Goal: Task Accomplishment & Management: Complete application form

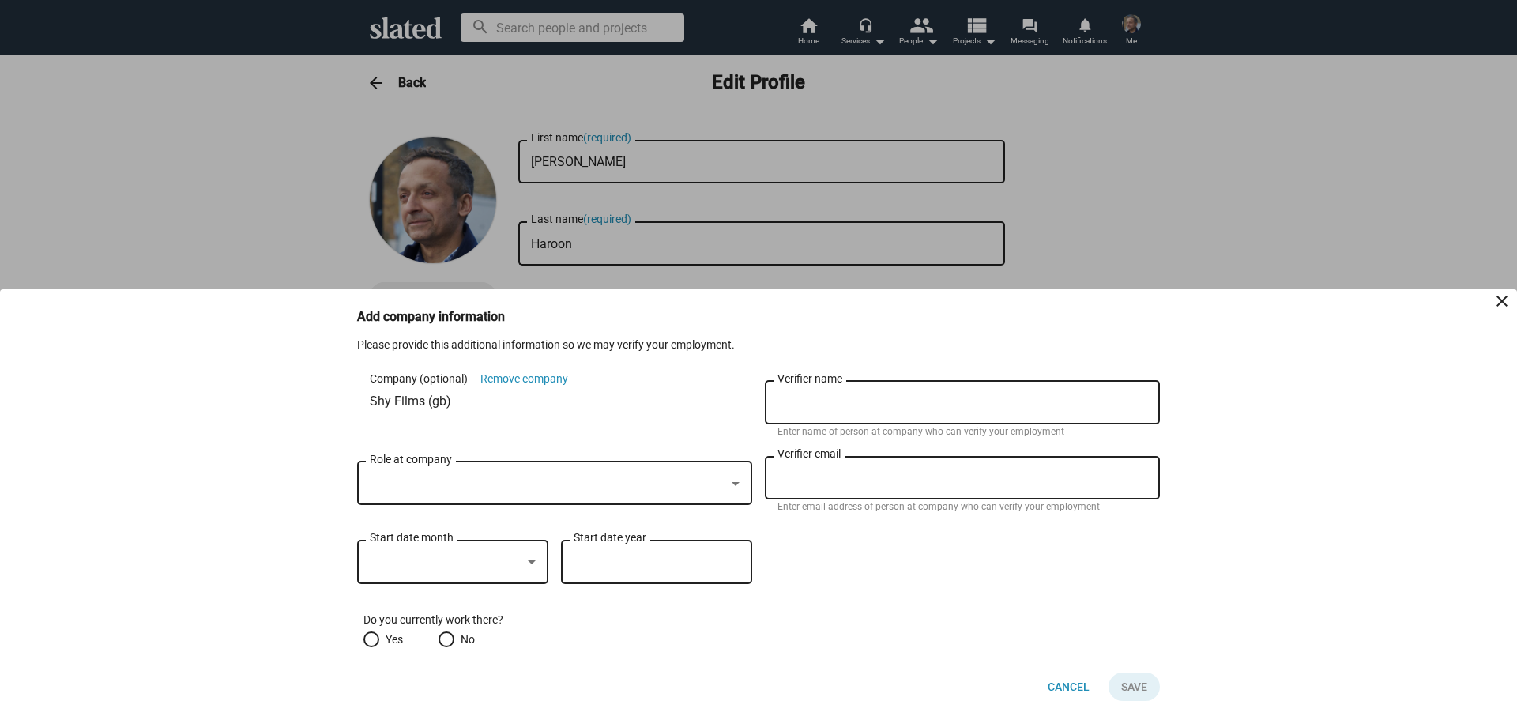
checkbox input "true"
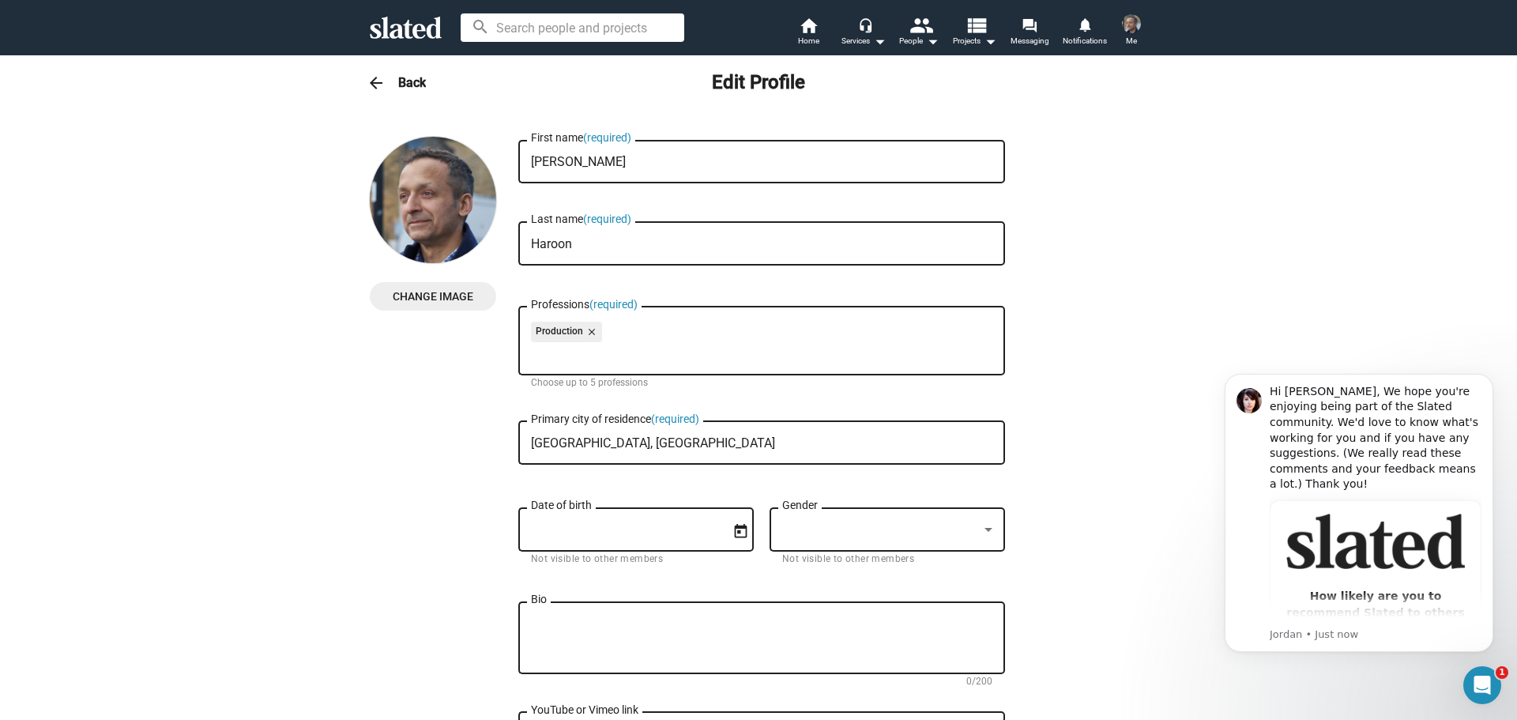
click at [628, 517] on div "Date of birth" at bounding box center [625, 527] width 188 height 47
click at [735, 536] on icon "Open calendar" at bounding box center [741, 531] width 13 height 14
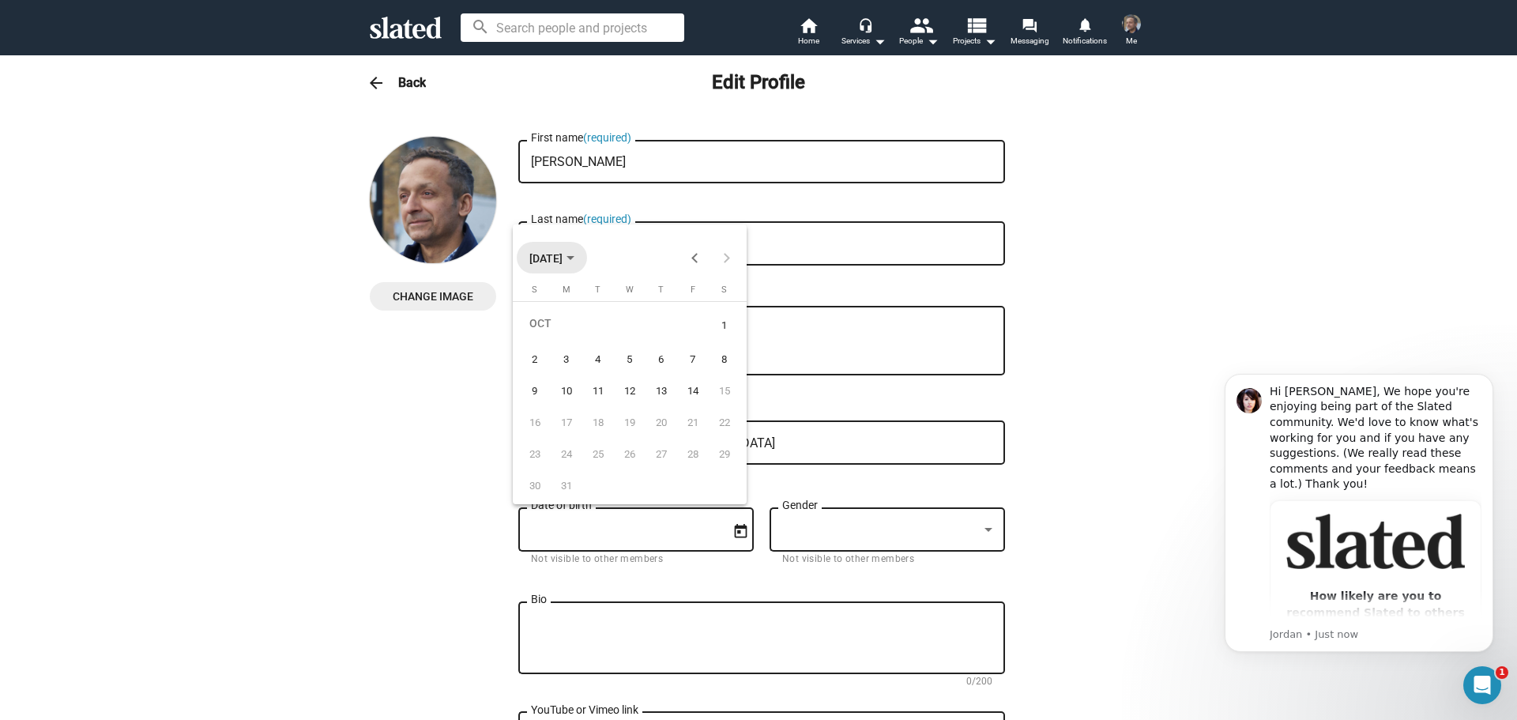
click at [574, 263] on span "[DATE]" at bounding box center [551, 257] width 45 height 29
click at [551, 254] on span "[DATE] – [DATE]" at bounding box center [568, 258] width 78 height 13
click at [551, 254] on span "[DATE]" at bounding box center [545, 258] width 33 height 13
click at [551, 254] on span "[DATE] – [DATE]" at bounding box center [568, 258] width 78 height 13
click at [661, 423] on div "20" at bounding box center [661, 422] width 28 height 28
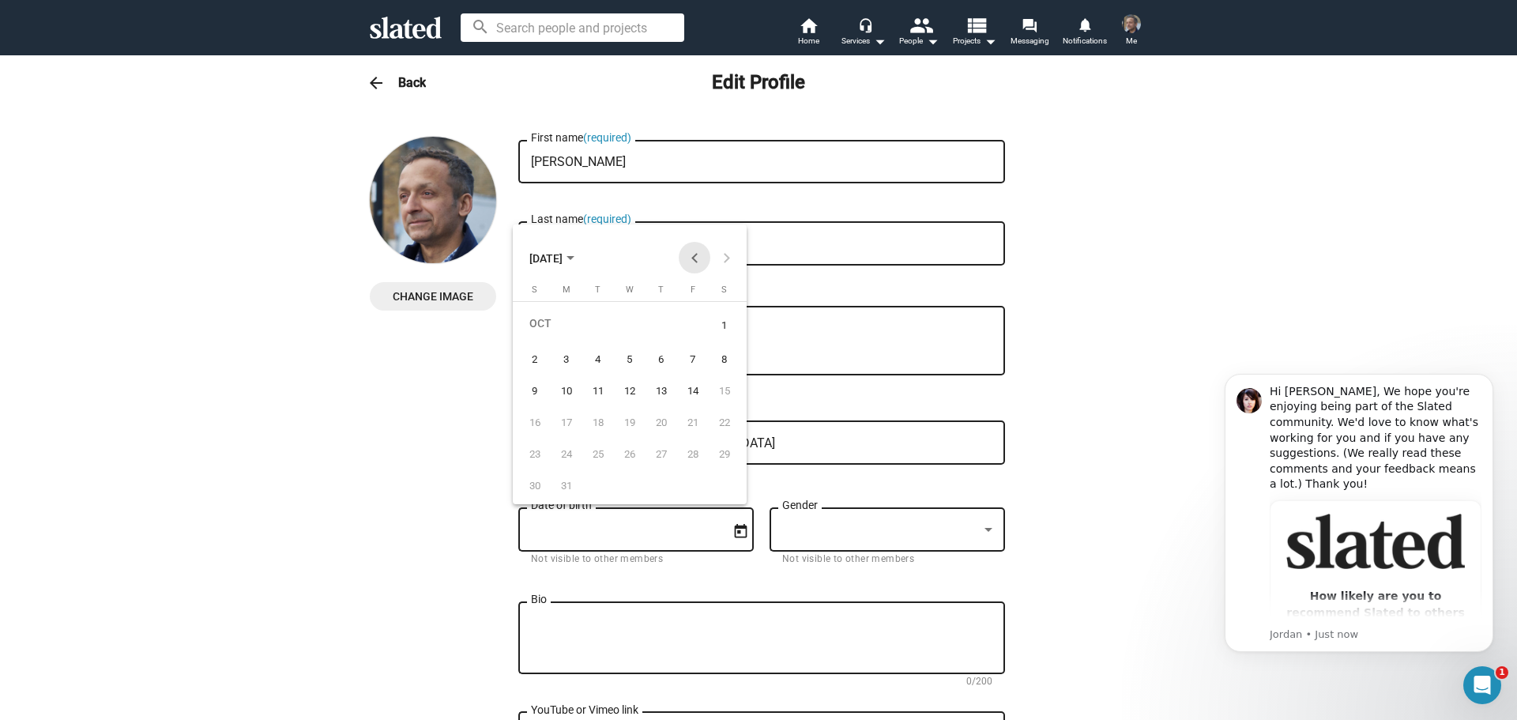
click at [695, 258] on button "Previous month" at bounding box center [695, 258] width 32 height 32
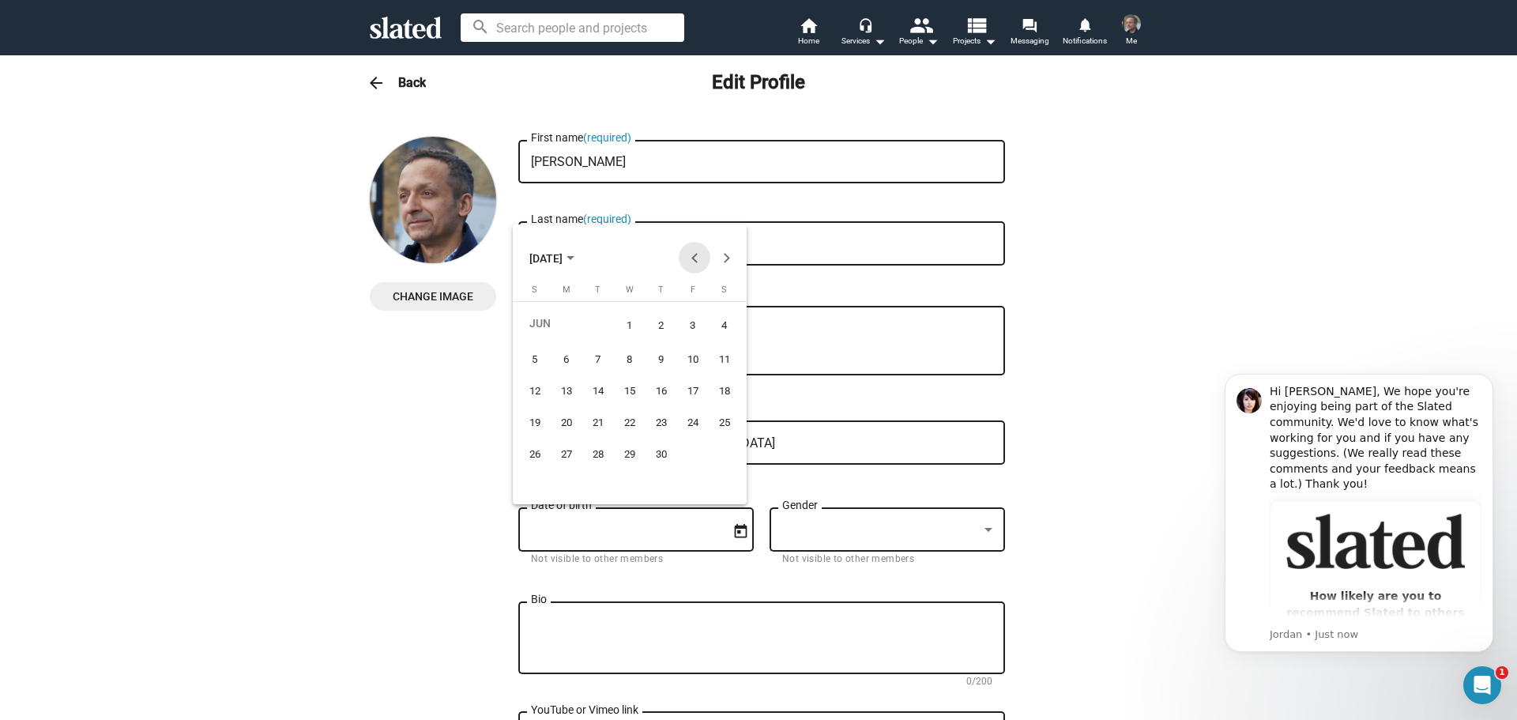
click at [695, 258] on button "Previous month" at bounding box center [695, 258] width 32 height 32
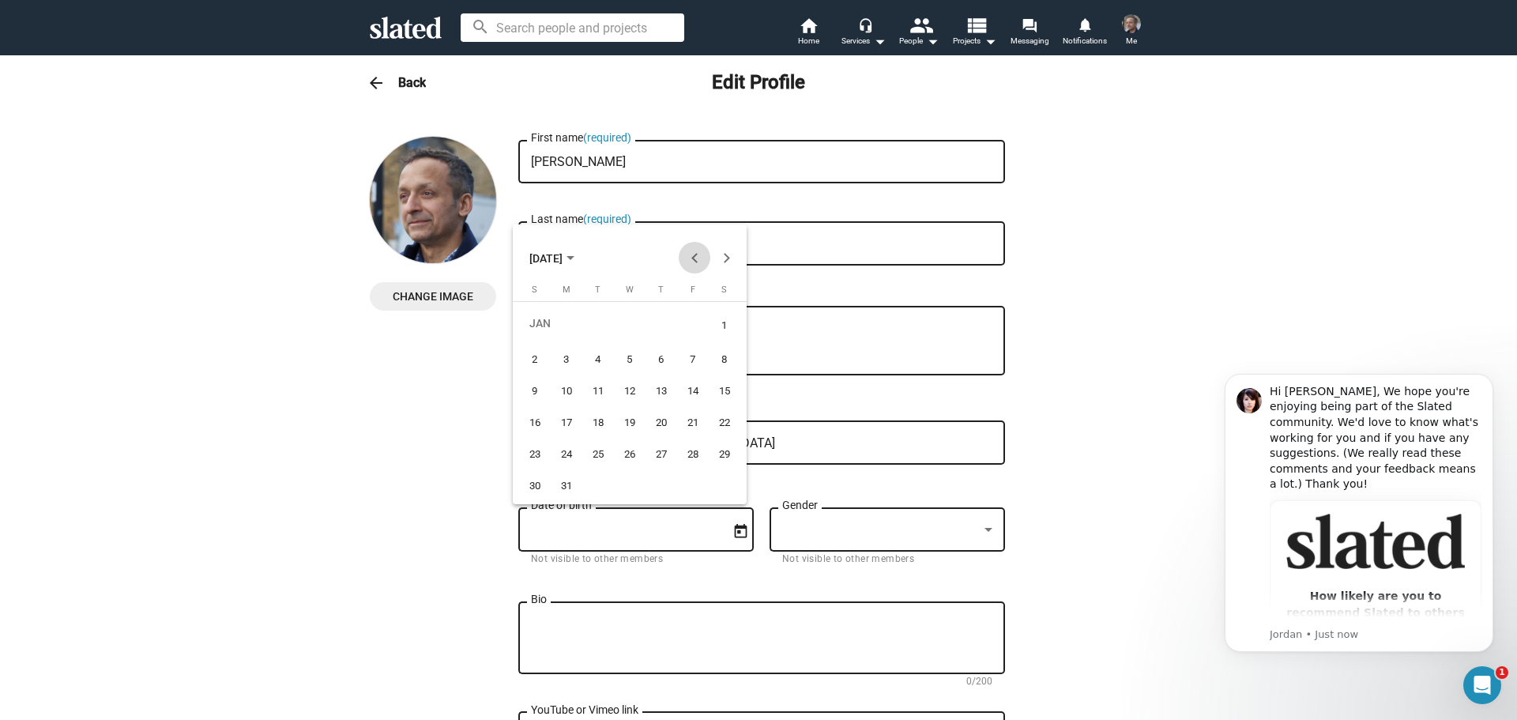
click at [695, 258] on button "Previous month" at bounding box center [695, 258] width 32 height 32
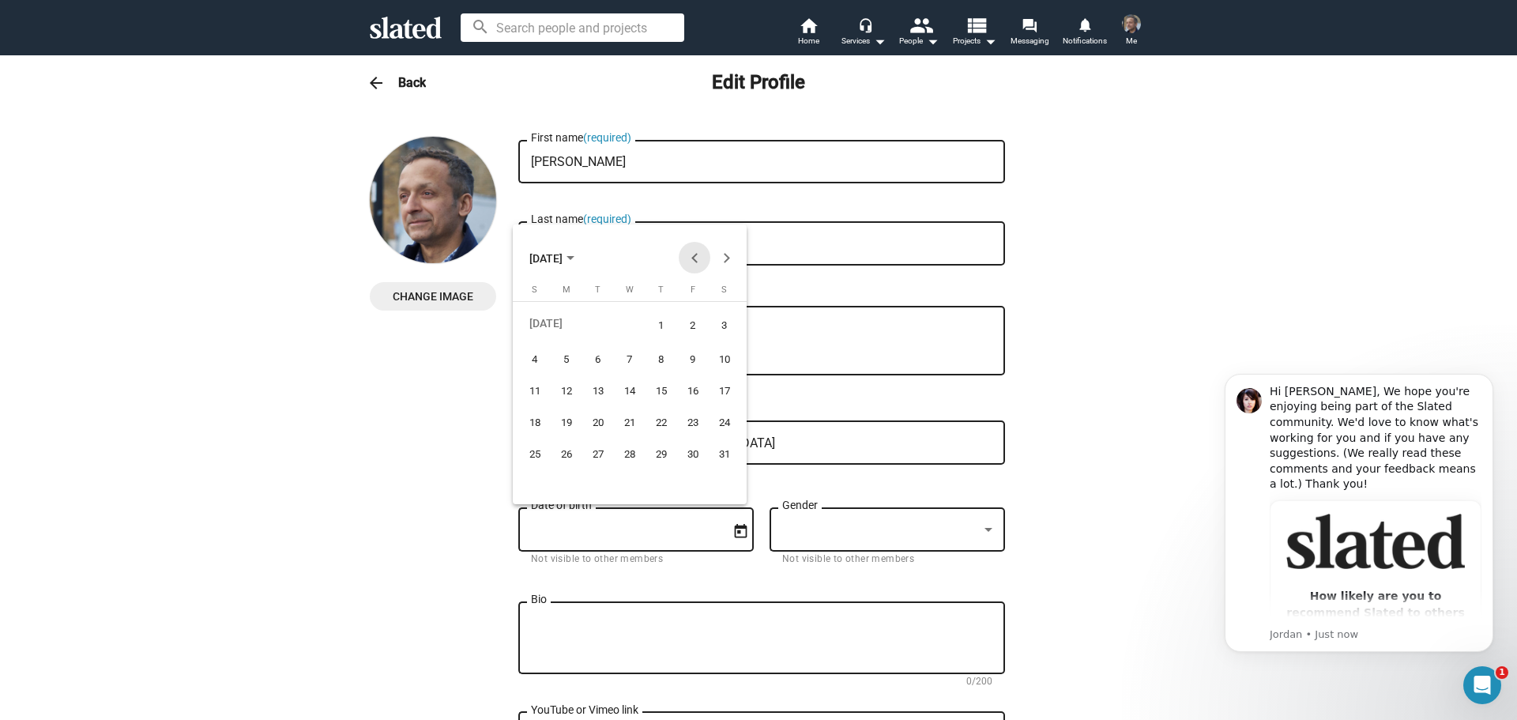
click at [695, 258] on button "Previous month" at bounding box center [695, 258] width 32 height 32
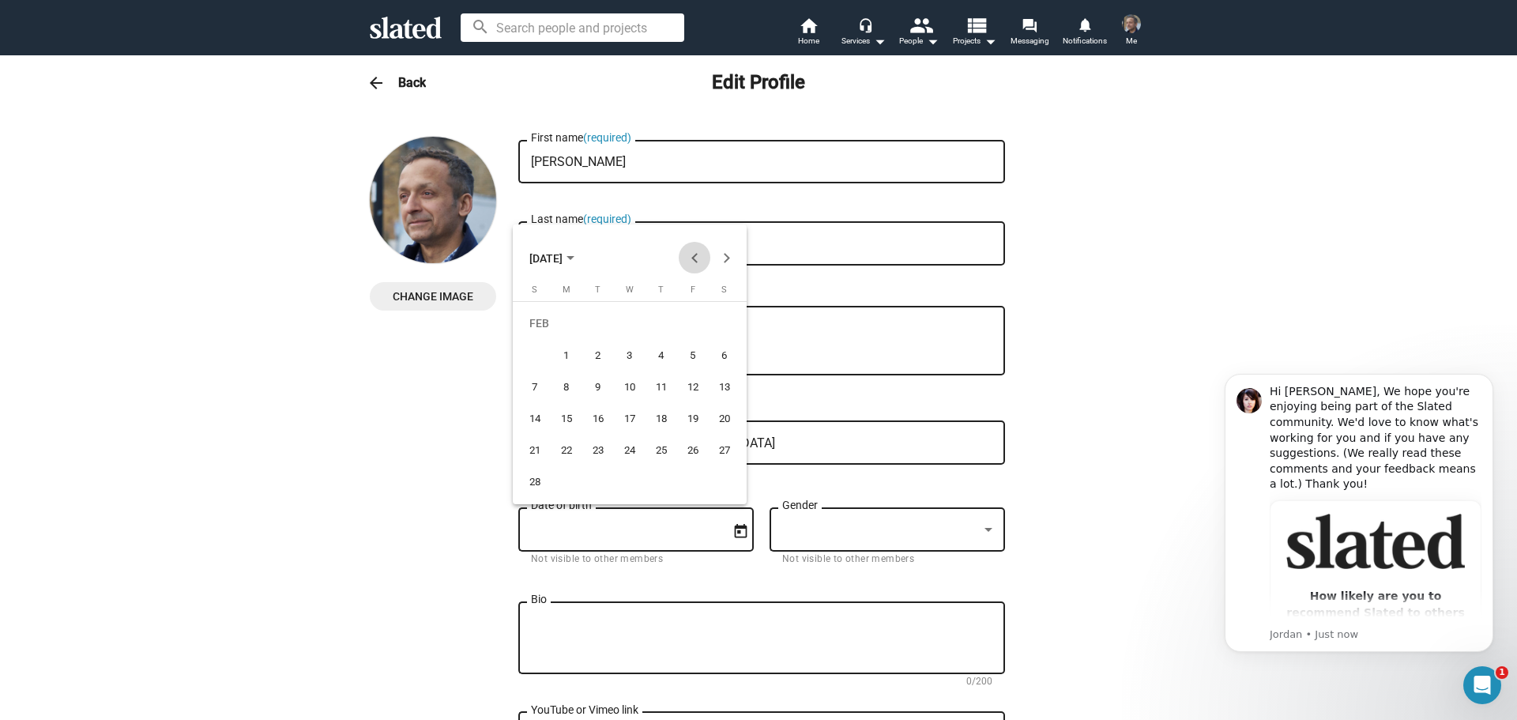
click at [695, 258] on button "Previous month" at bounding box center [695, 258] width 32 height 32
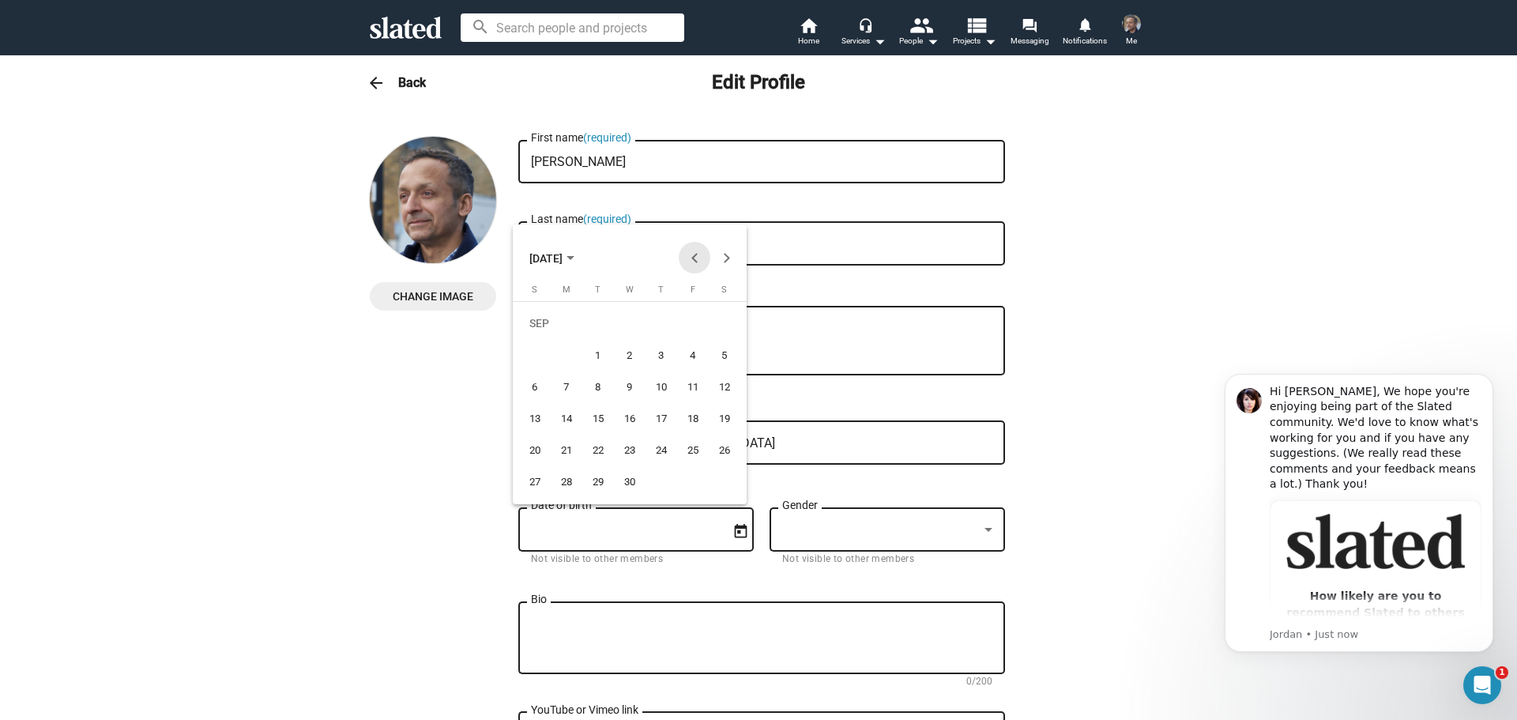
click at [695, 258] on button "Previous month" at bounding box center [695, 258] width 32 height 32
click at [574, 256] on polygon "Choose month and year" at bounding box center [570, 258] width 8 height 4
click at [695, 255] on button "Previous 24 years" at bounding box center [695, 258] width 32 height 32
click at [602, 333] on div "1969" at bounding box center [602, 338] width 50 height 28
click at [691, 257] on button "Previous year" at bounding box center [695, 258] width 32 height 32
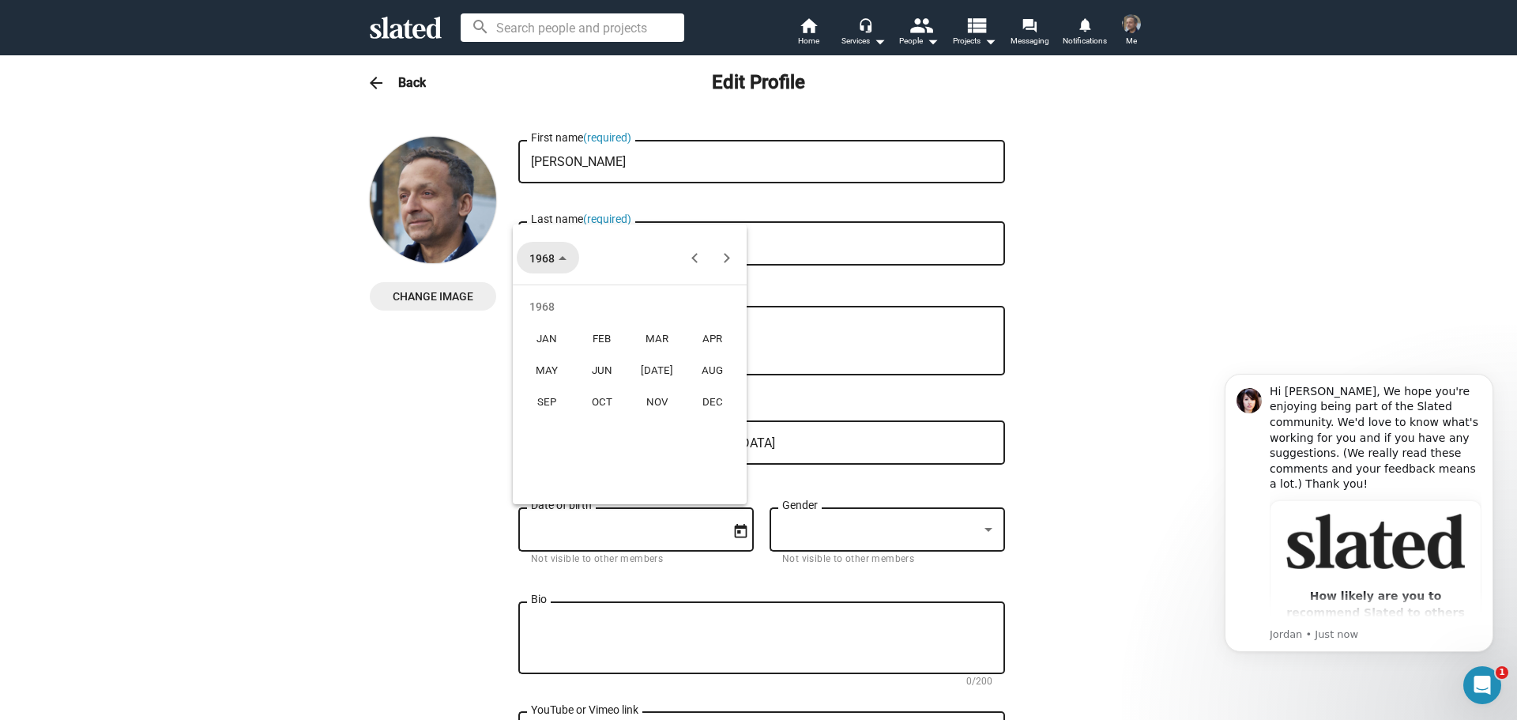
click at [559, 262] on span "1968" at bounding box center [547, 257] width 37 height 29
click at [574, 252] on span "[DATE]" at bounding box center [551, 257] width 45 height 29
click at [661, 333] on div "1970" at bounding box center [657, 338] width 50 height 28
click at [543, 368] on div "MAY" at bounding box center [546, 370] width 50 height 28
click at [692, 421] on div "22" at bounding box center [693, 422] width 28 height 28
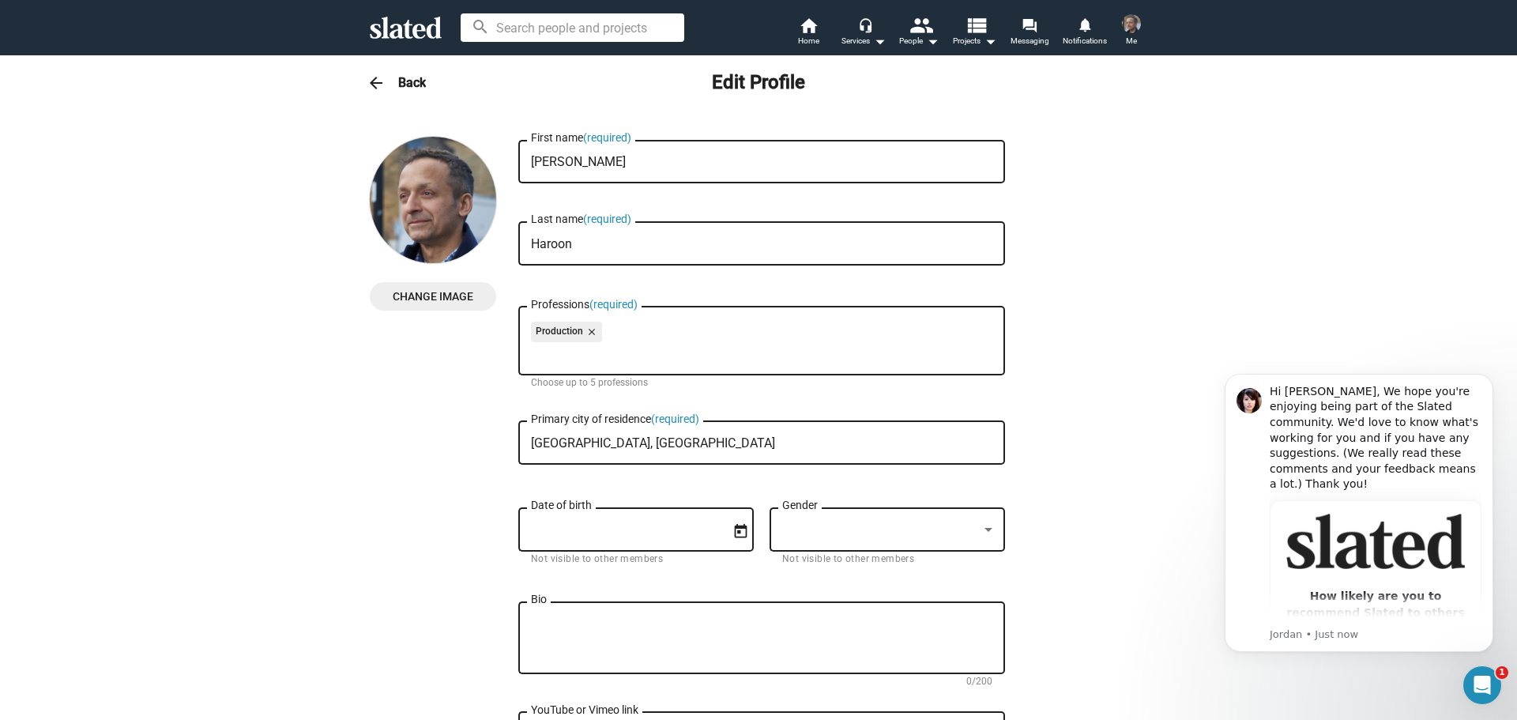
type input "[DATE]"
click at [804, 525] on div at bounding box center [880, 529] width 196 height 17
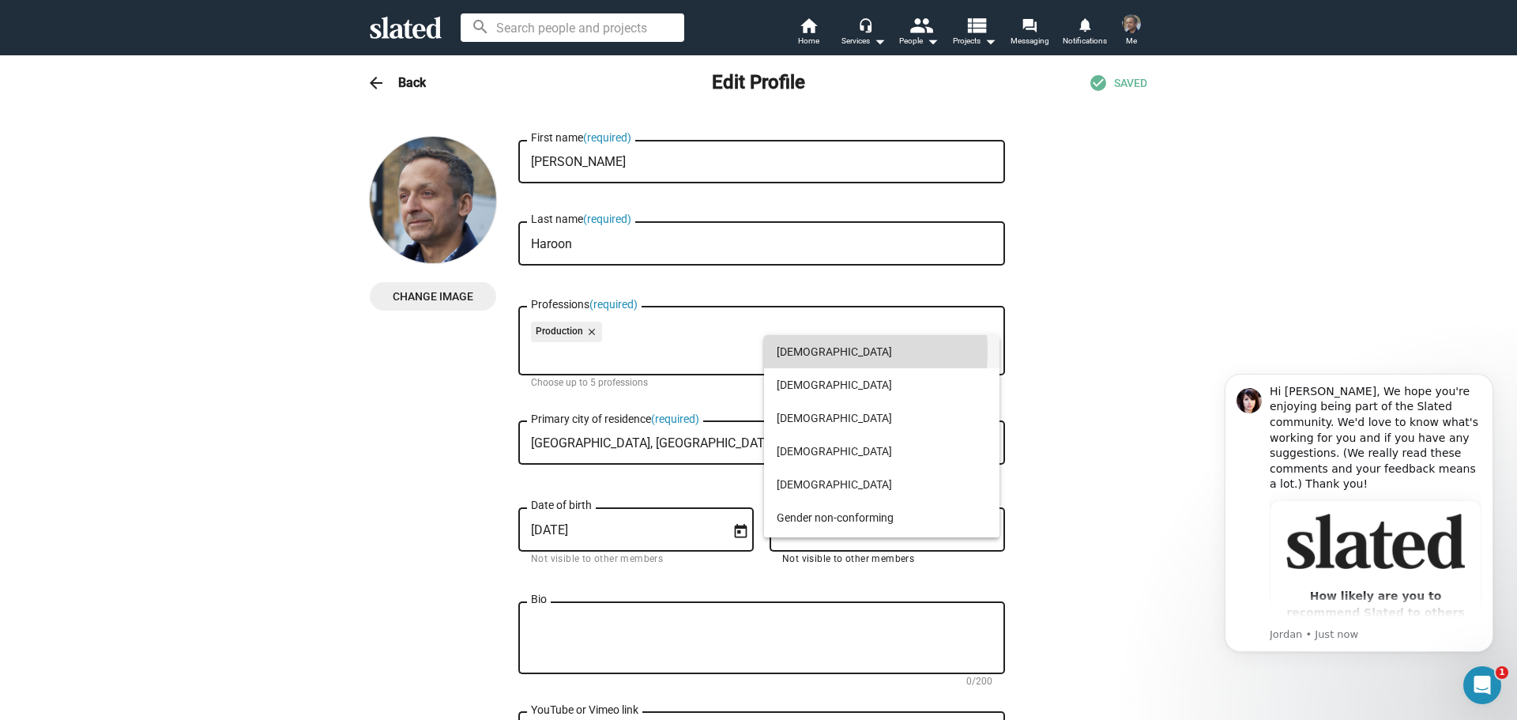
click at [789, 351] on span "[DEMOGRAPHIC_DATA]" at bounding box center [882, 351] width 210 height 33
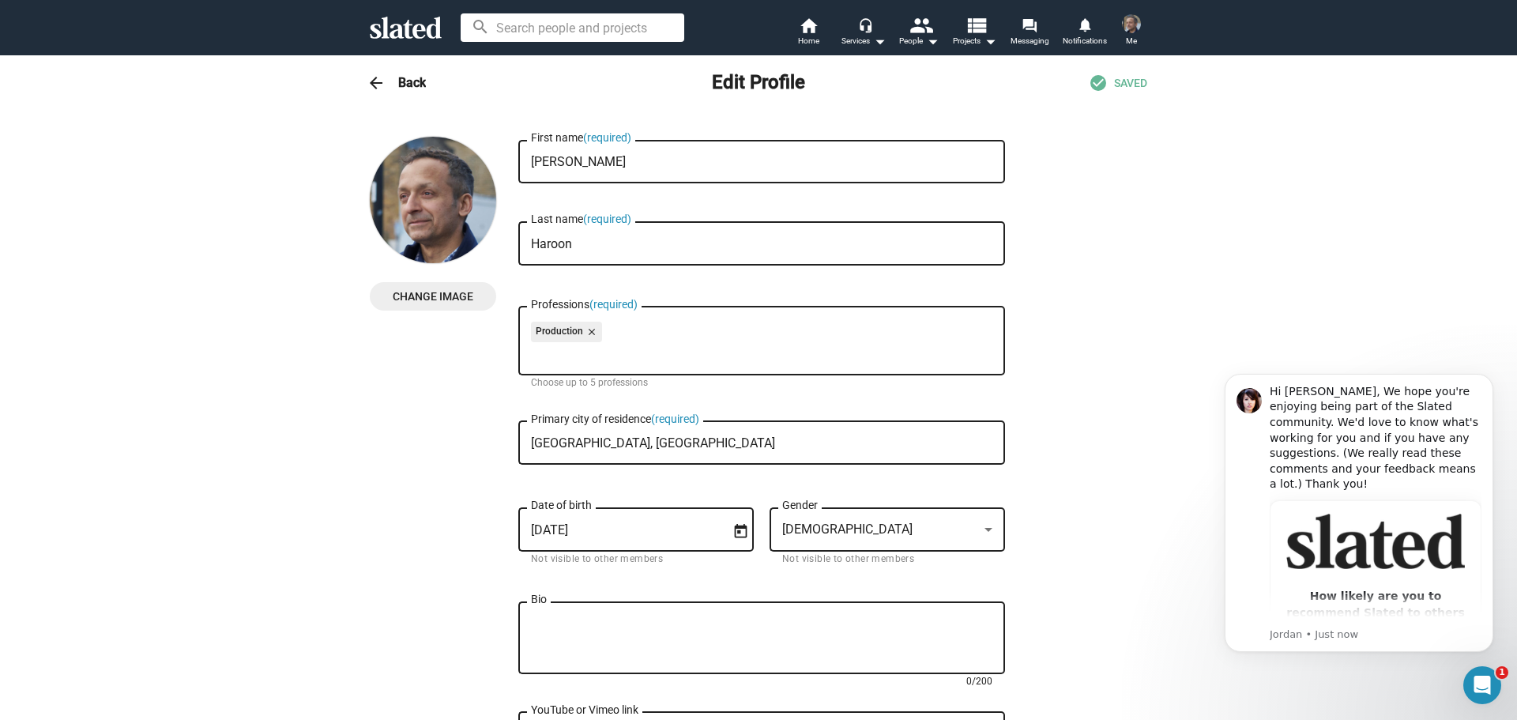
click at [617, 631] on textarea "Bio" at bounding box center [761, 638] width 461 height 43
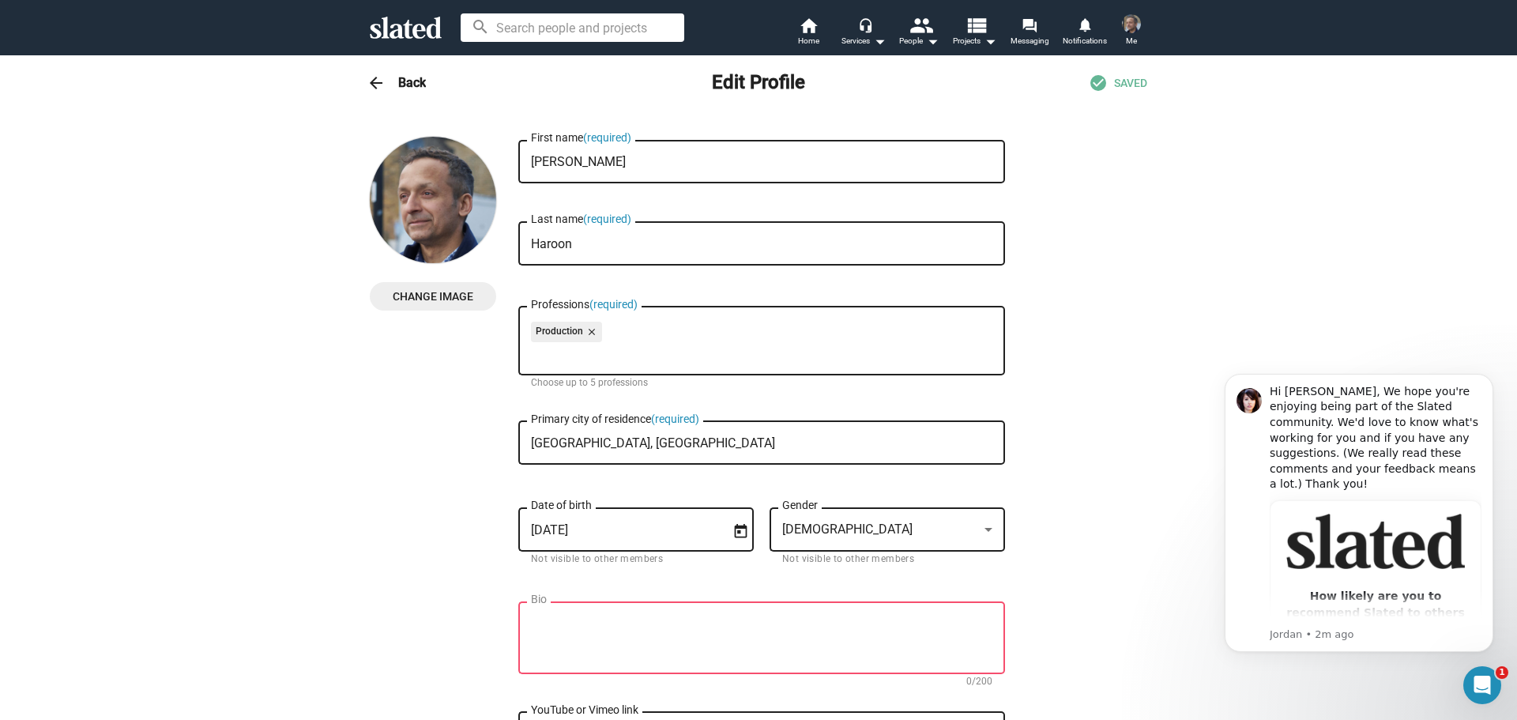
click at [560, 642] on textarea "Bio" at bounding box center [761, 638] width 461 height 43
paste textarea "Lorem Ipsumd si a consect adipi el sed doeiusmodte inci utl etdolore magn aliqu…"
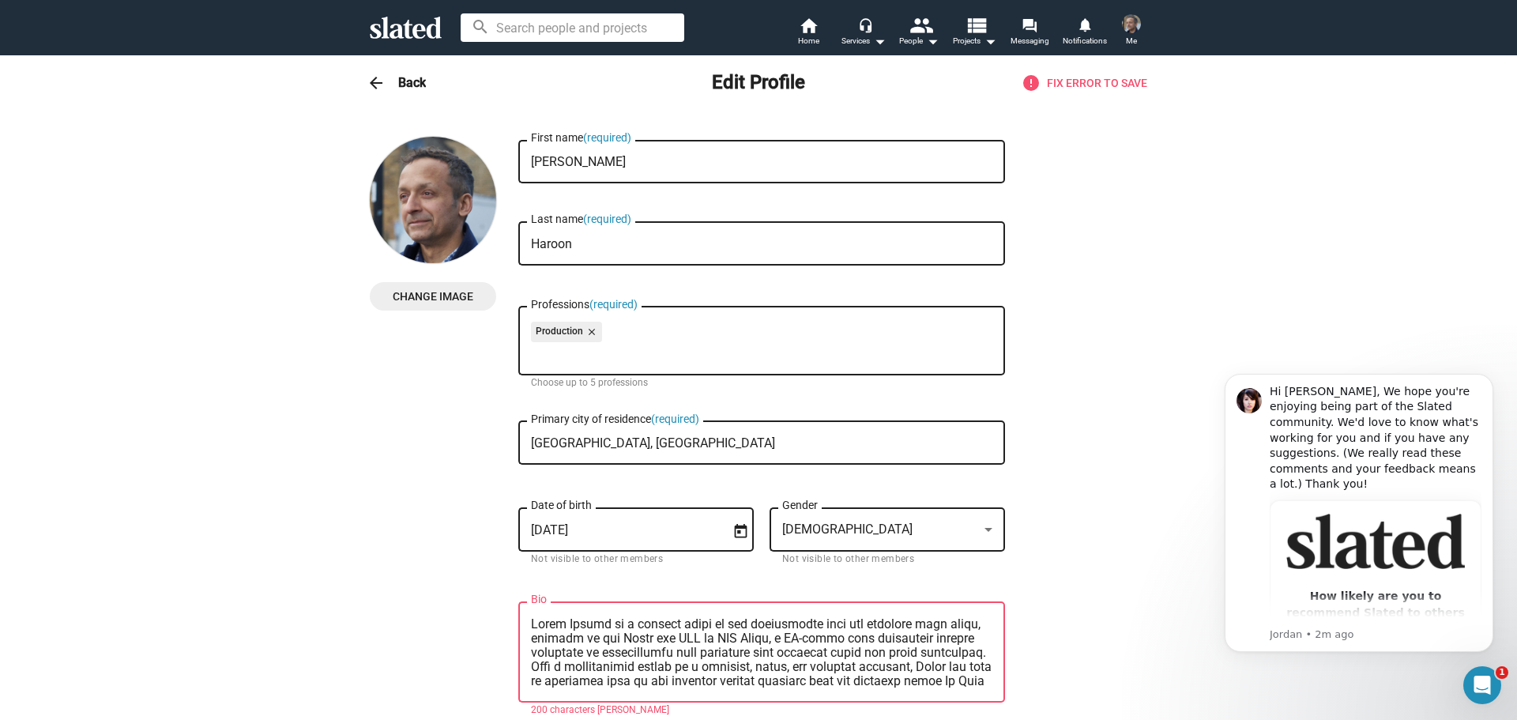
drag, startPoint x: 629, startPoint y: 659, endPoint x: 589, endPoint y: 670, distance: 41.0
click at [589, 670] on textarea "Bio" at bounding box center [761, 652] width 461 height 71
click at [755, 619] on textarea "[PERSON_NAME] is a dynamic force in the independent film and creative arts scen…" at bounding box center [761, 652] width 461 height 71
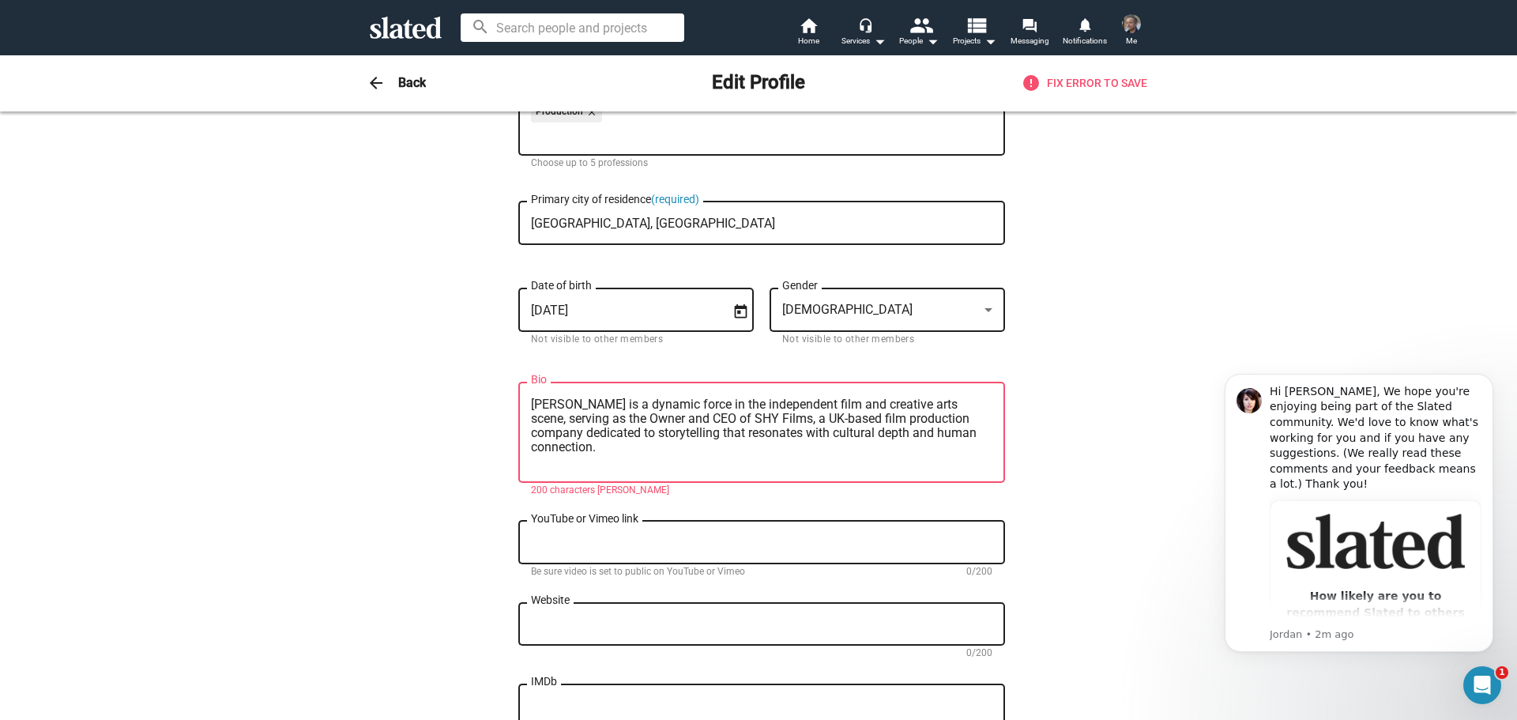
scroll to position [223, 0]
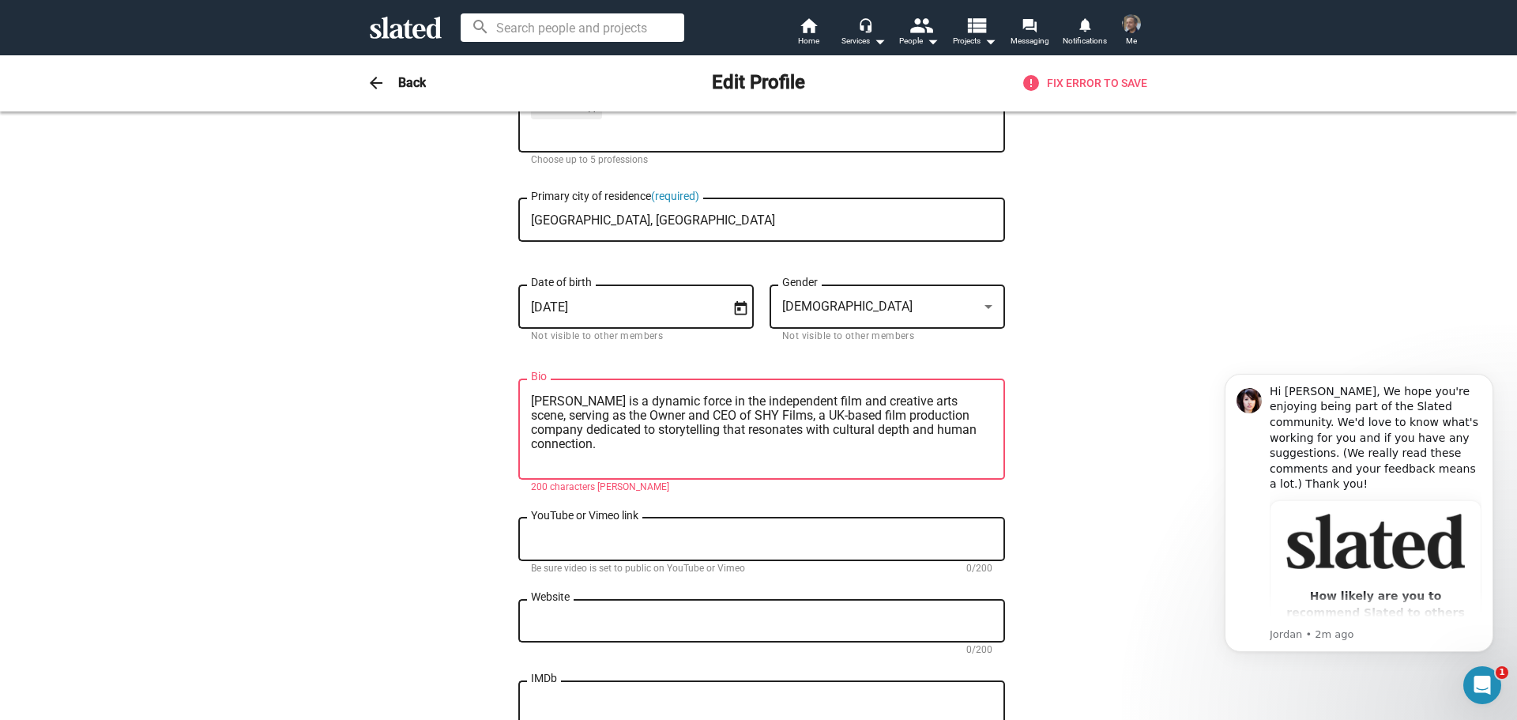
type textarea "[PERSON_NAME] is a dynamic force in the independent film and creative arts scen…"
click at [588, 627] on textarea "Website" at bounding box center [761, 621] width 461 height 14
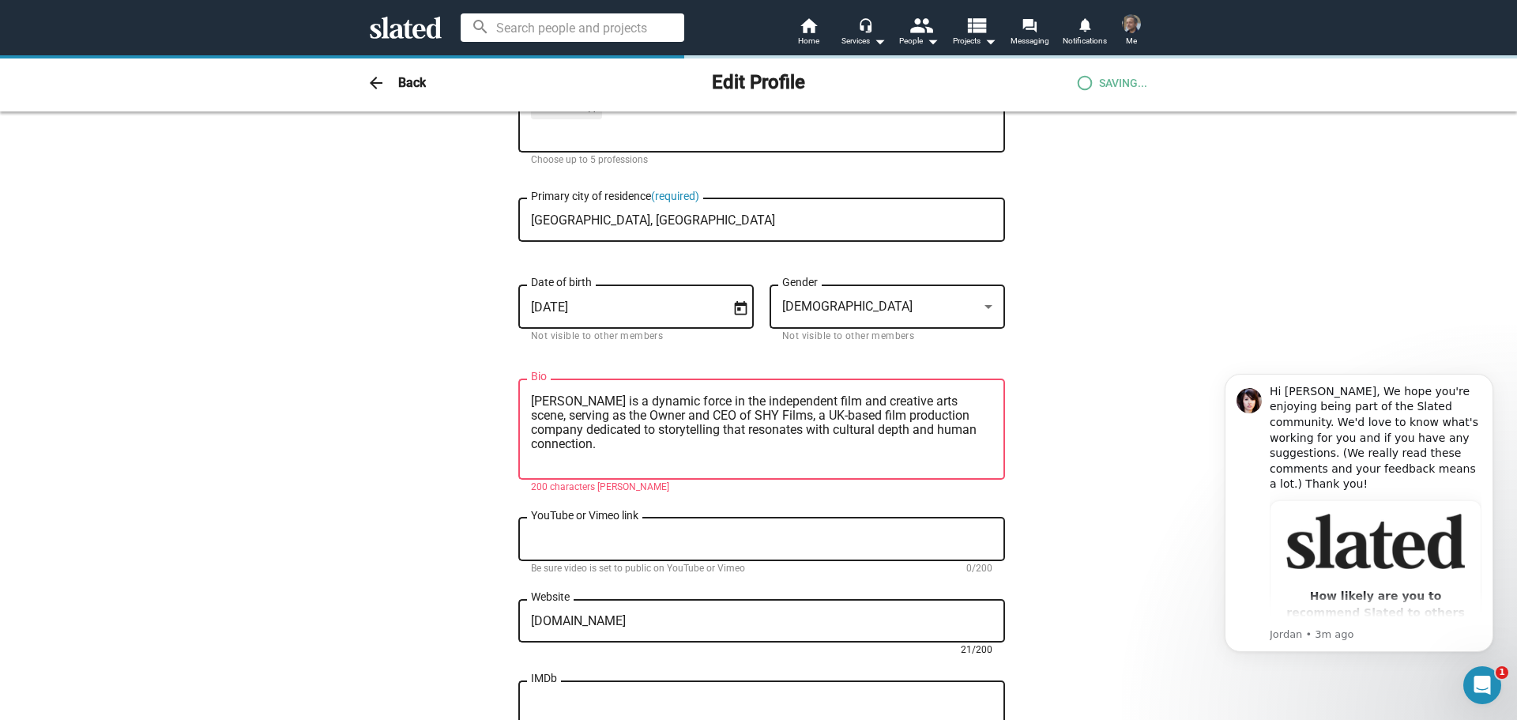
drag, startPoint x: 682, startPoint y: 623, endPoint x: 496, endPoint y: 600, distance: 187.1
click at [496, 600] on div "Change Image Change Image [PERSON_NAME] First name (required) [PERSON_NAME] Las…" at bounding box center [758, 725] width 777 height 1623
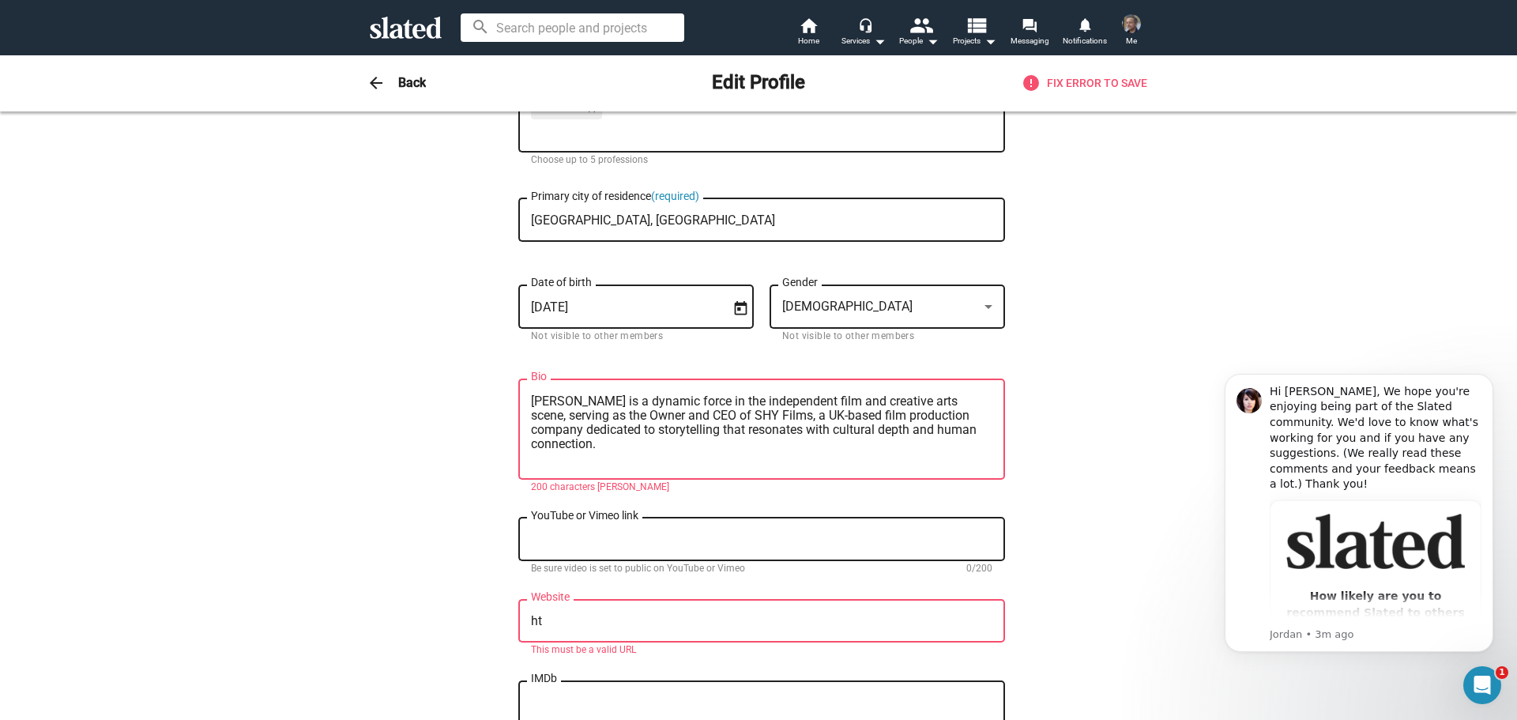
type textarea "h"
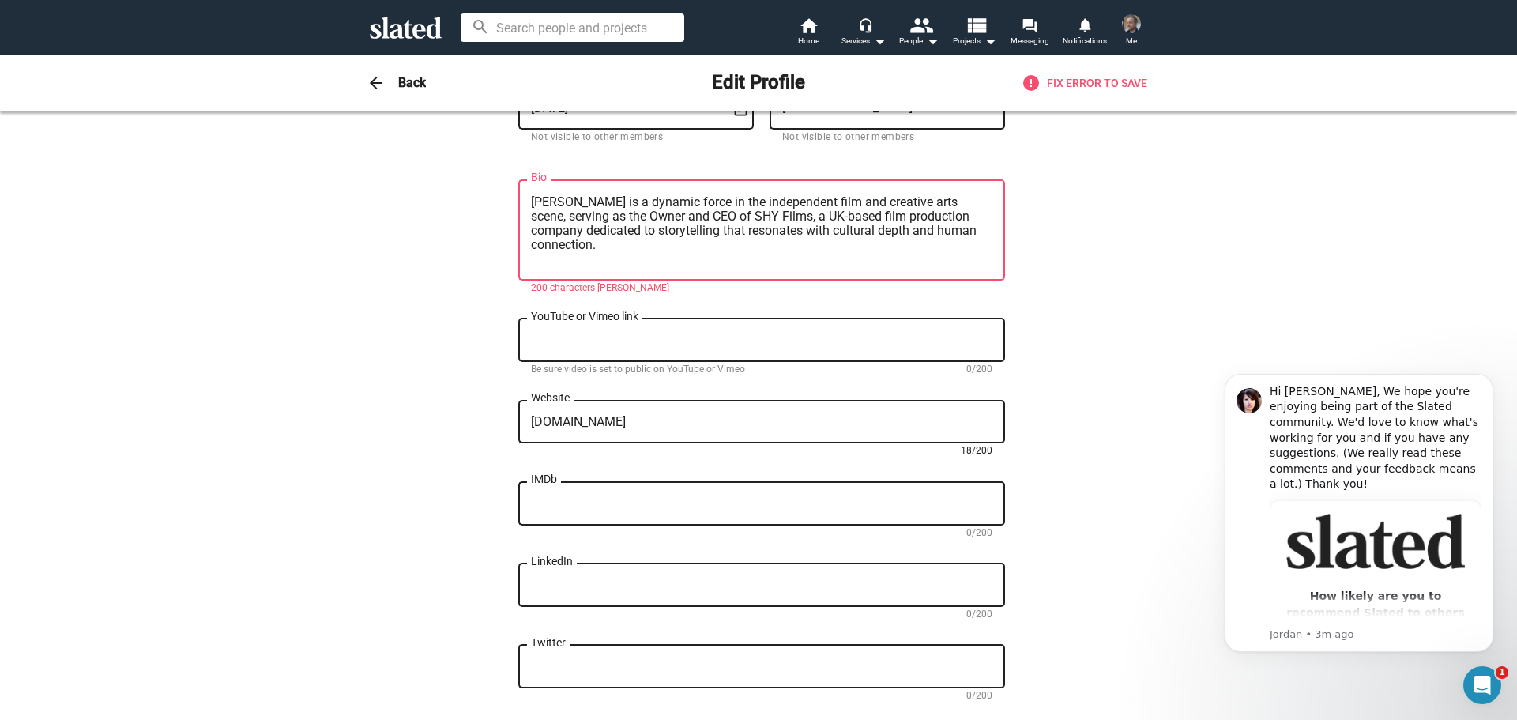
scroll to position [429, 0]
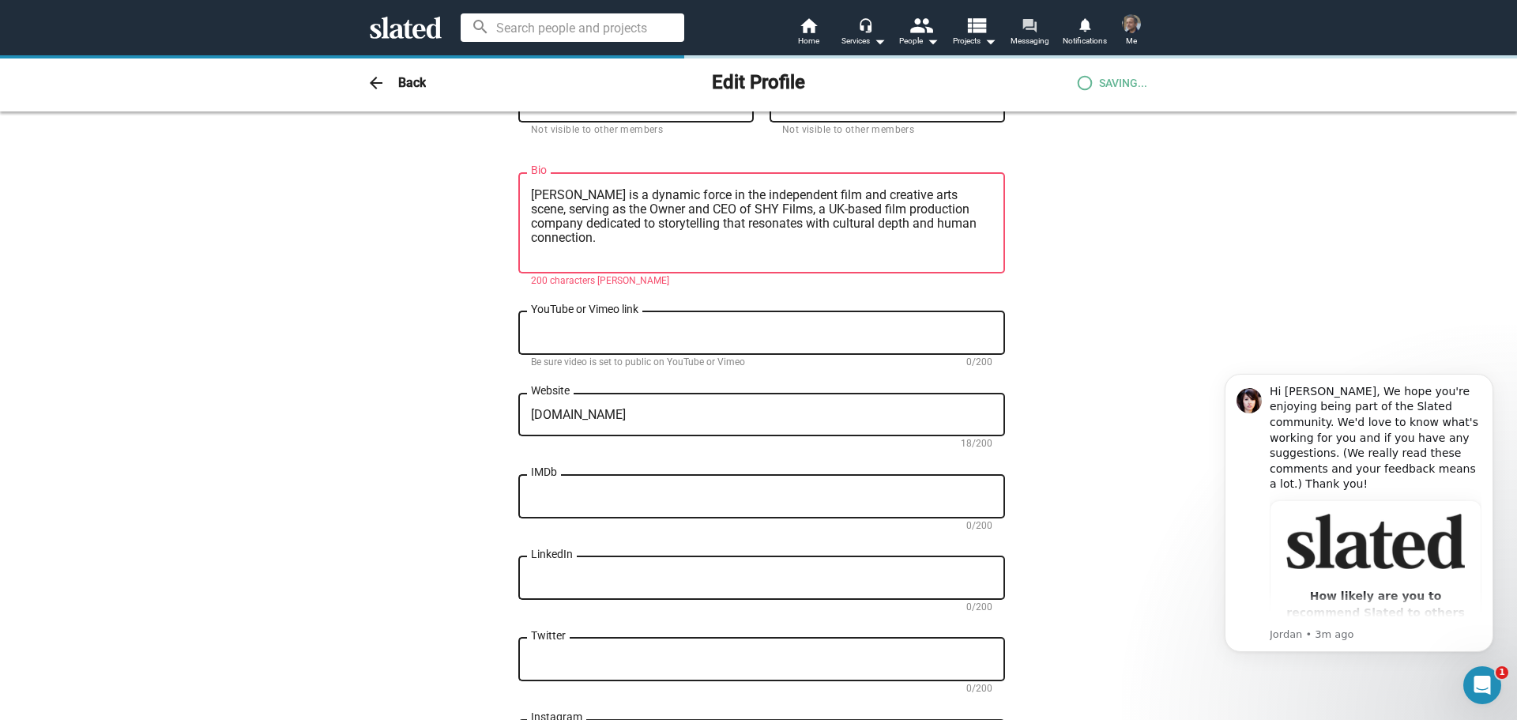
type textarea "[URL][DOMAIN_NAME]"
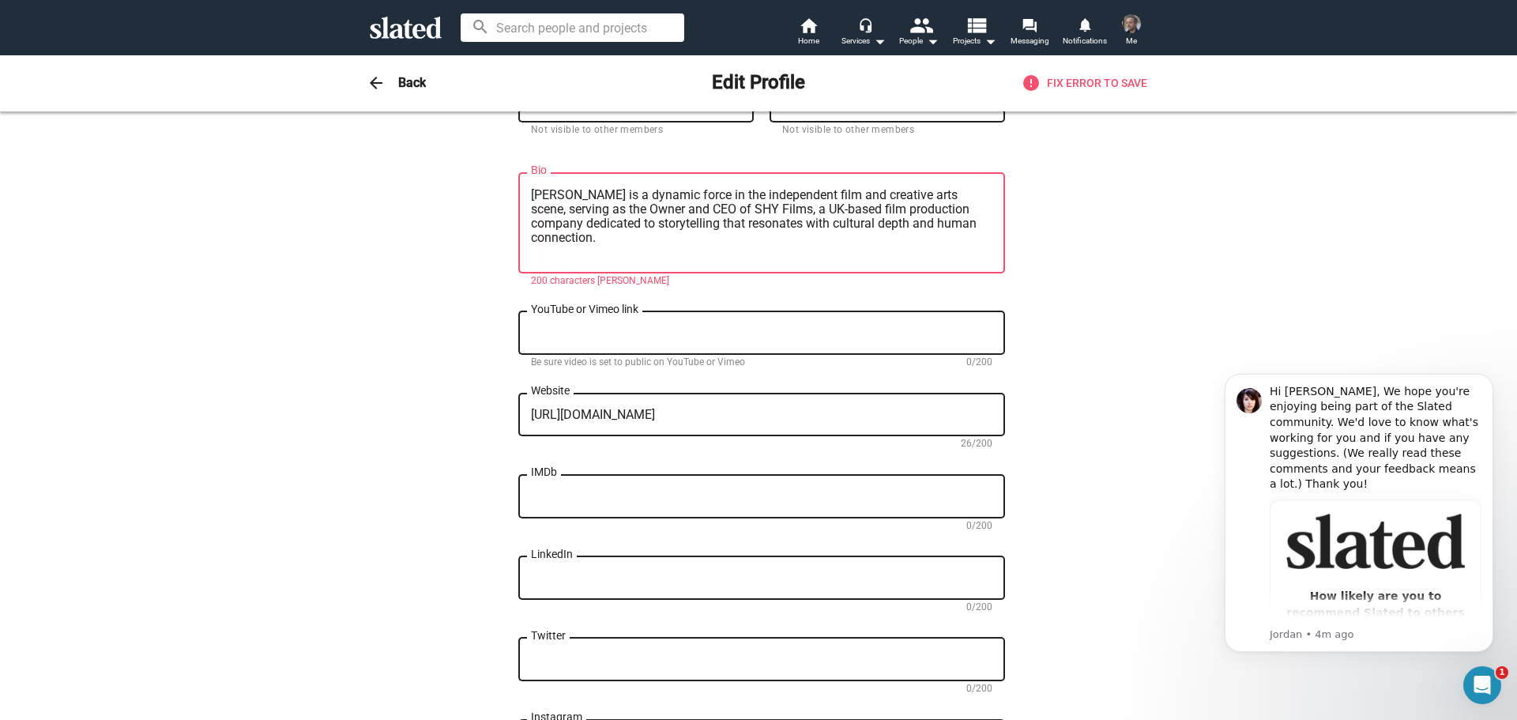
click at [558, 504] on div "IMDb" at bounding box center [761, 494] width 461 height 47
paste textarea "[URL][DOMAIN_NAME]"
type textarea "[URL][DOMAIN_NAME]"
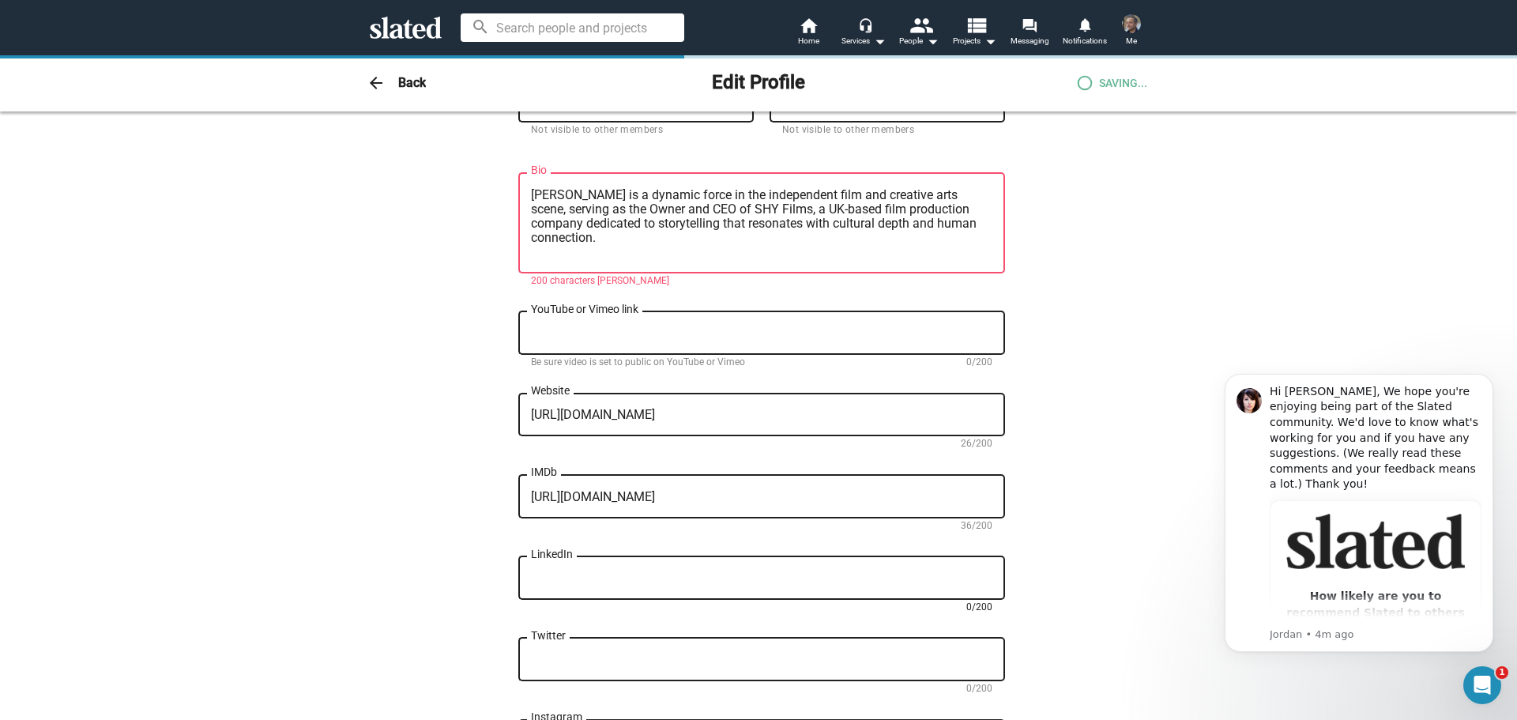
click at [582, 577] on textarea "LinkedIn" at bounding box center [761, 578] width 461 height 14
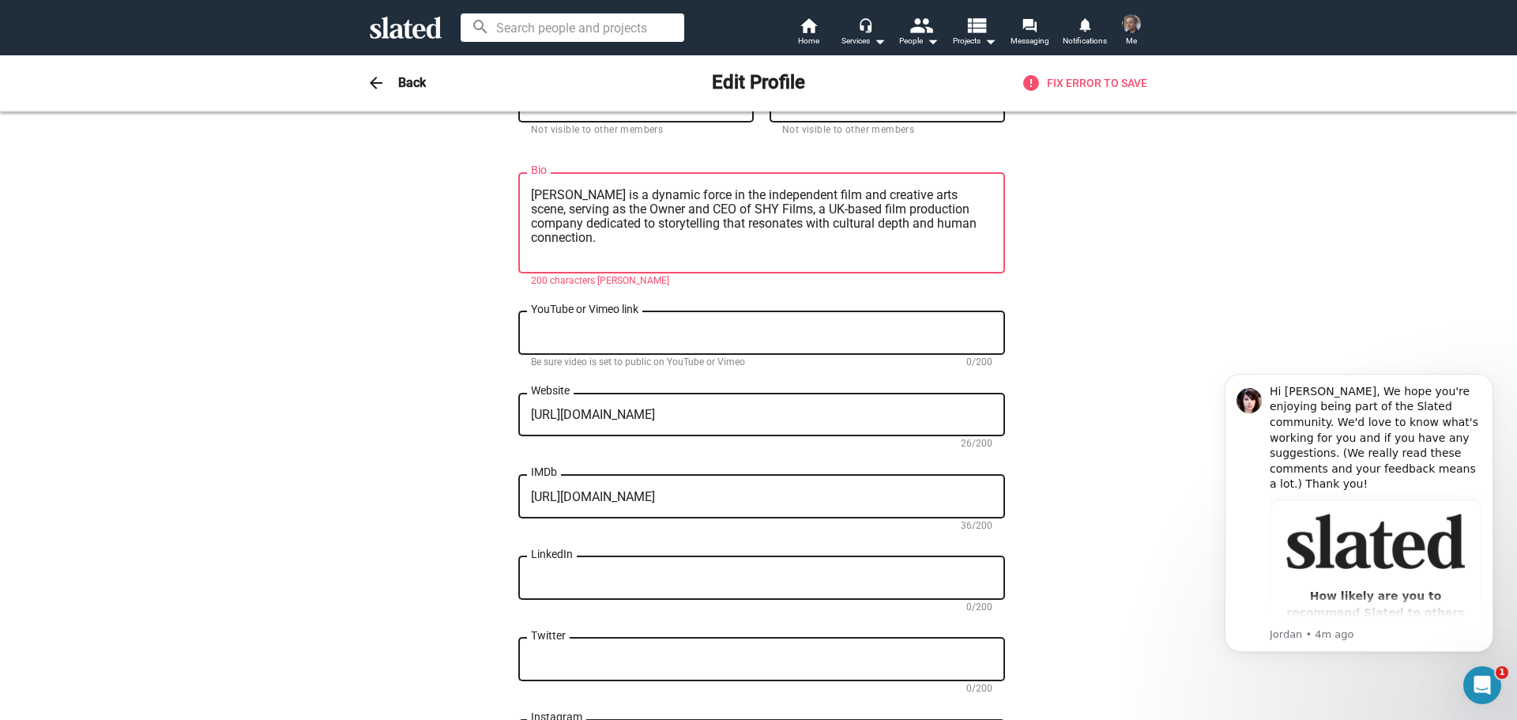
click at [555, 600] on div "LinkedIn" at bounding box center [761, 576] width 461 height 47
paste textarea "[URL][DOMAIN_NAME]"
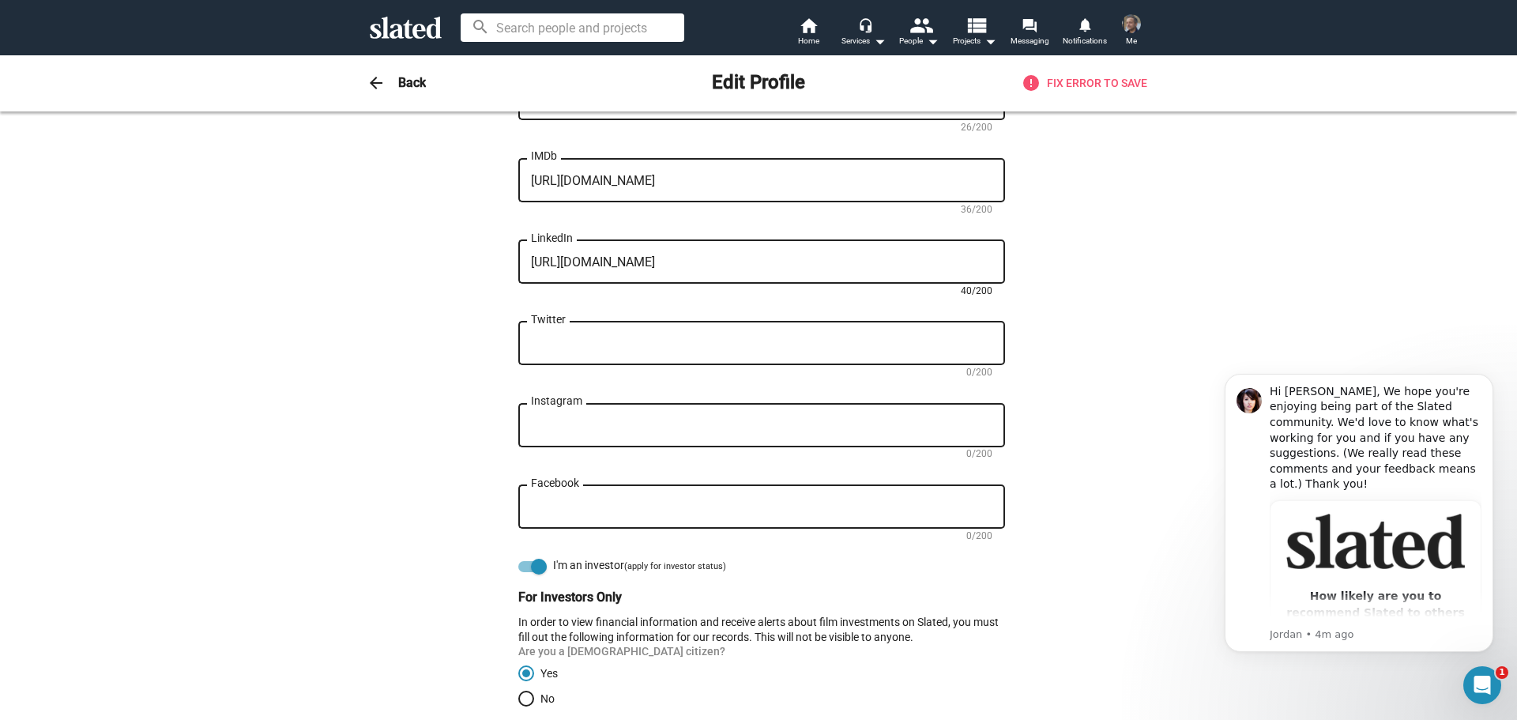
scroll to position [747, 0]
type textarea "[URL][DOMAIN_NAME]"
click at [557, 339] on textarea "Twitter" at bounding box center [761, 342] width 461 height 14
paste textarea "[URL][DOMAIN_NAME]"
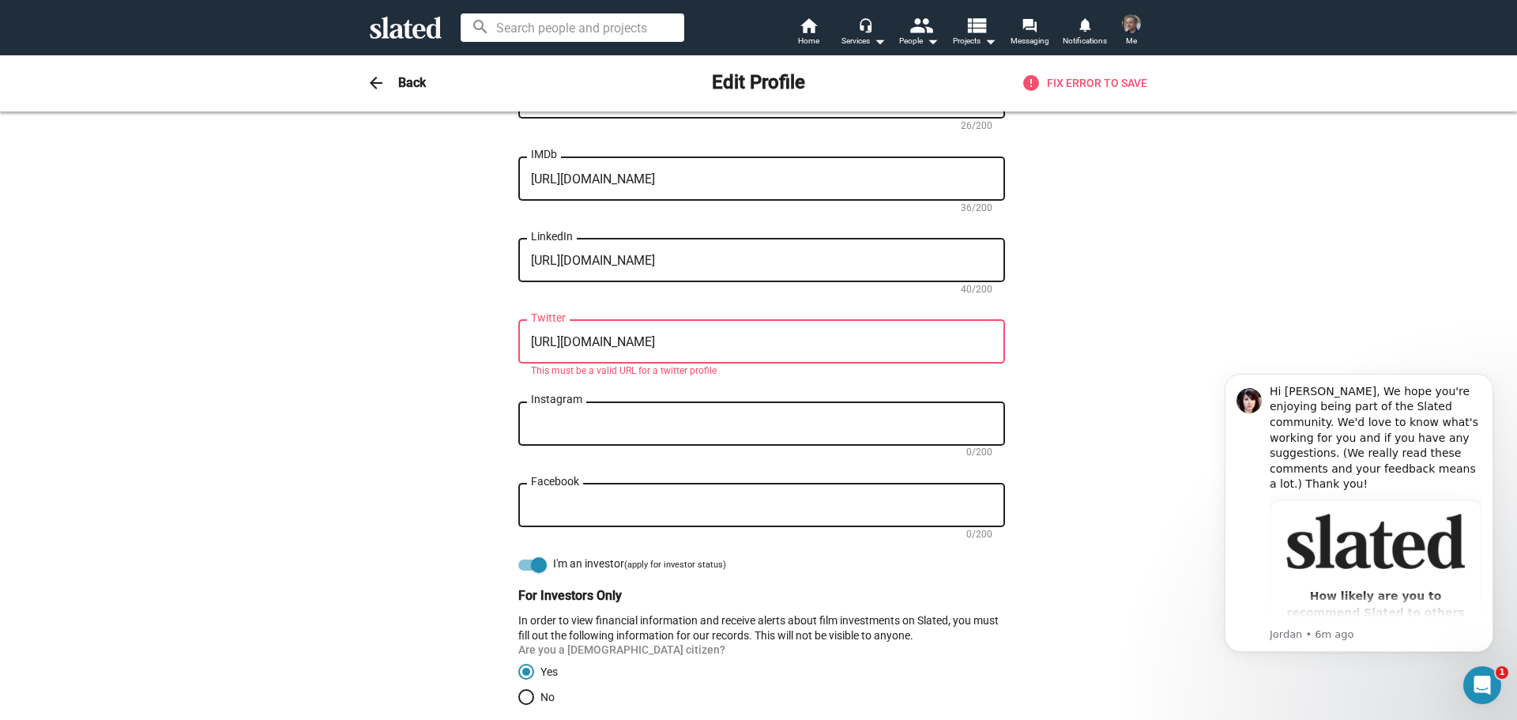
click at [604, 340] on textarea "[URL][DOMAIN_NAME]" at bounding box center [761, 342] width 461 height 14
type textarea "@brightredleaves"
click at [694, 421] on textarea "Instagram" at bounding box center [761, 424] width 461 height 14
click at [664, 347] on textarea "@brightredleaves" at bounding box center [761, 342] width 461 height 14
click at [652, 339] on textarea "@brightredleaves" at bounding box center [761, 342] width 461 height 14
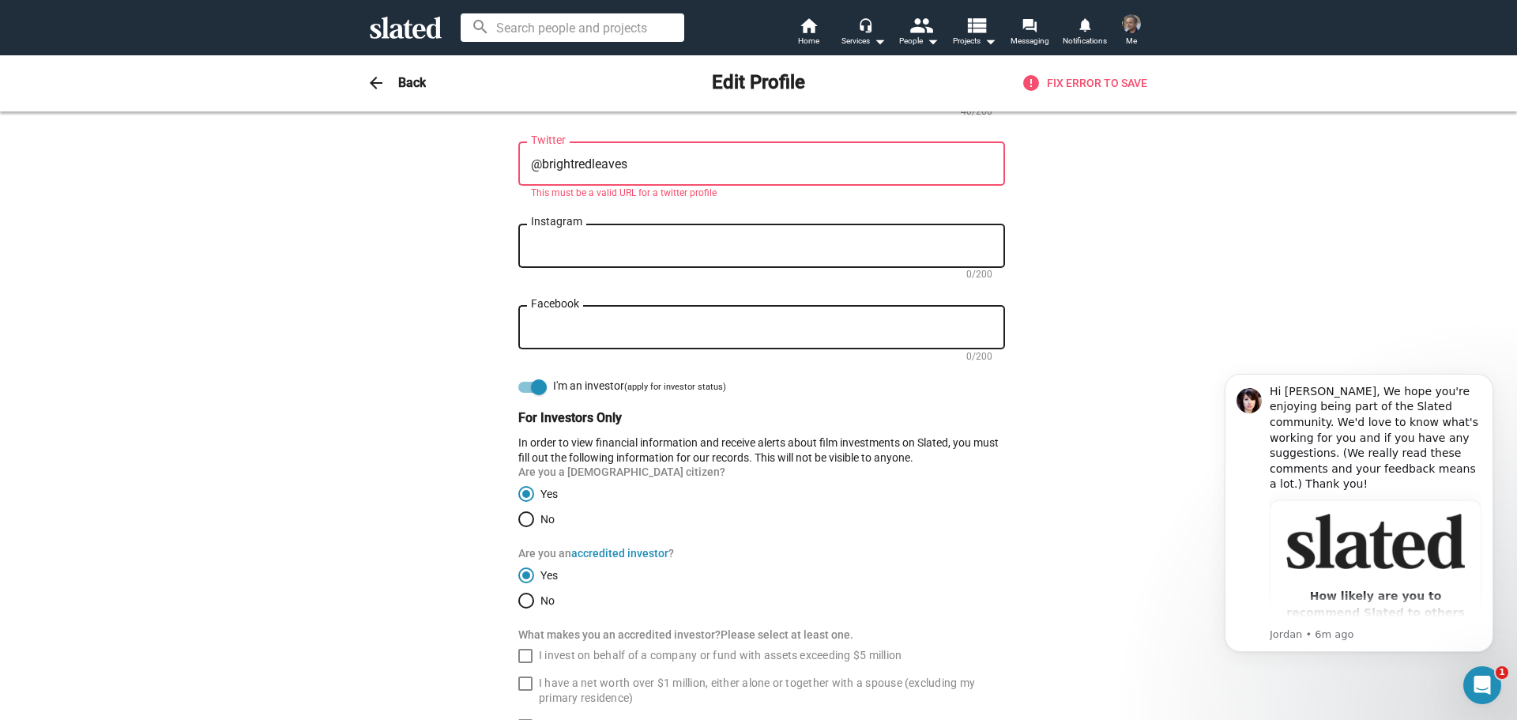
scroll to position [927, 0]
click at [525, 516] on span "Select an option" at bounding box center [526, 517] width 16 height 16
click at [525, 516] on input "No" at bounding box center [526, 517] width 16 height 16
radio input "true"
click at [518, 593] on span "Select an option" at bounding box center [526, 598] width 16 height 16
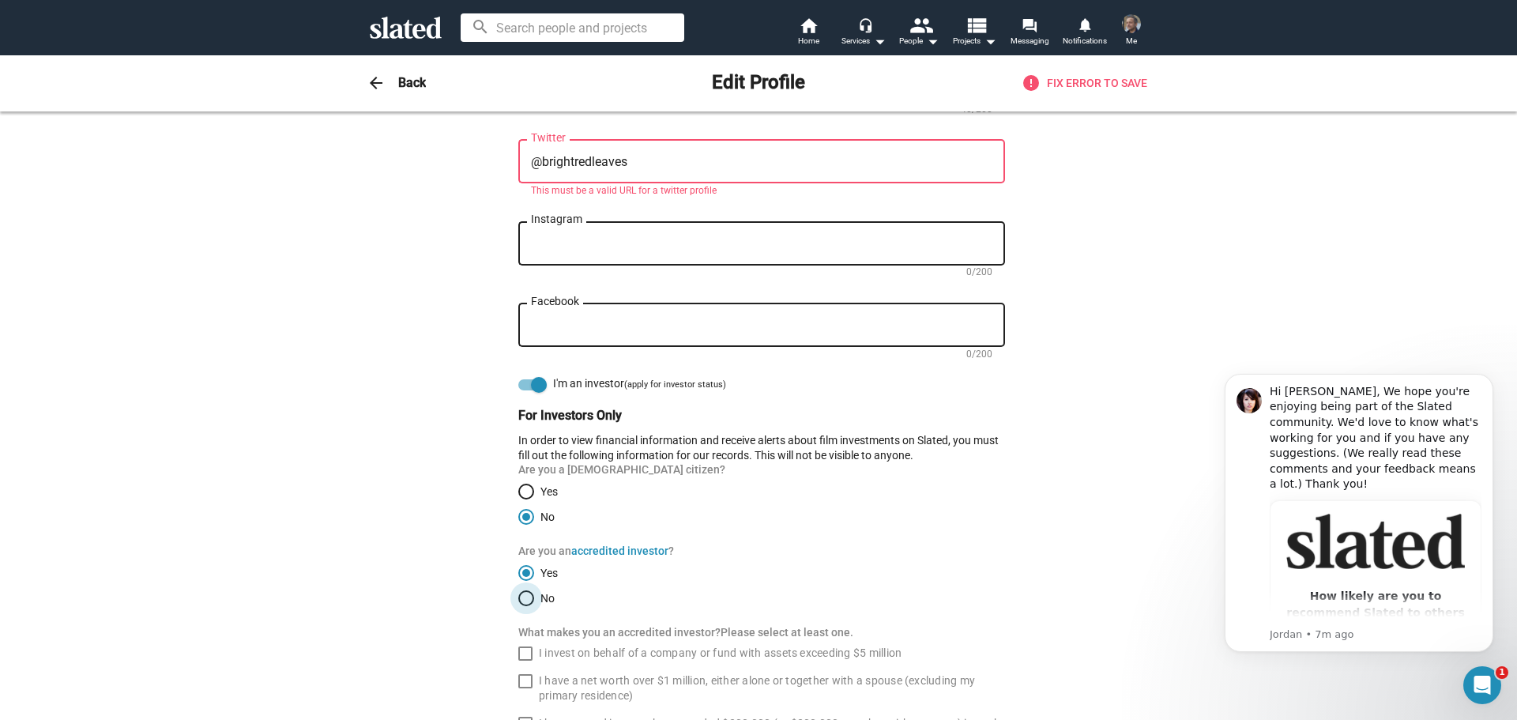
click at [518, 593] on input "No" at bounding box center [526, 598] width 16 height 16
radio input "true"
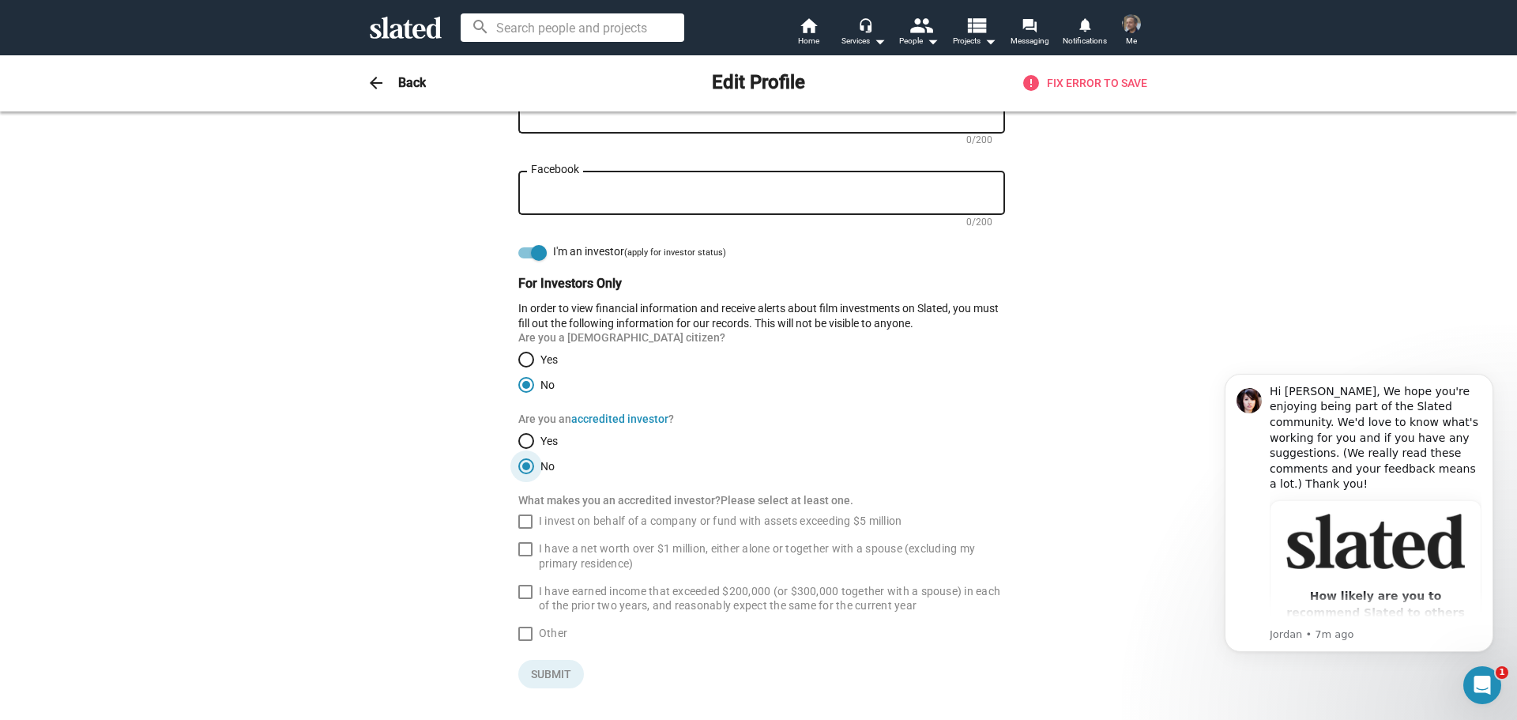
scroll to position [1068, 0]
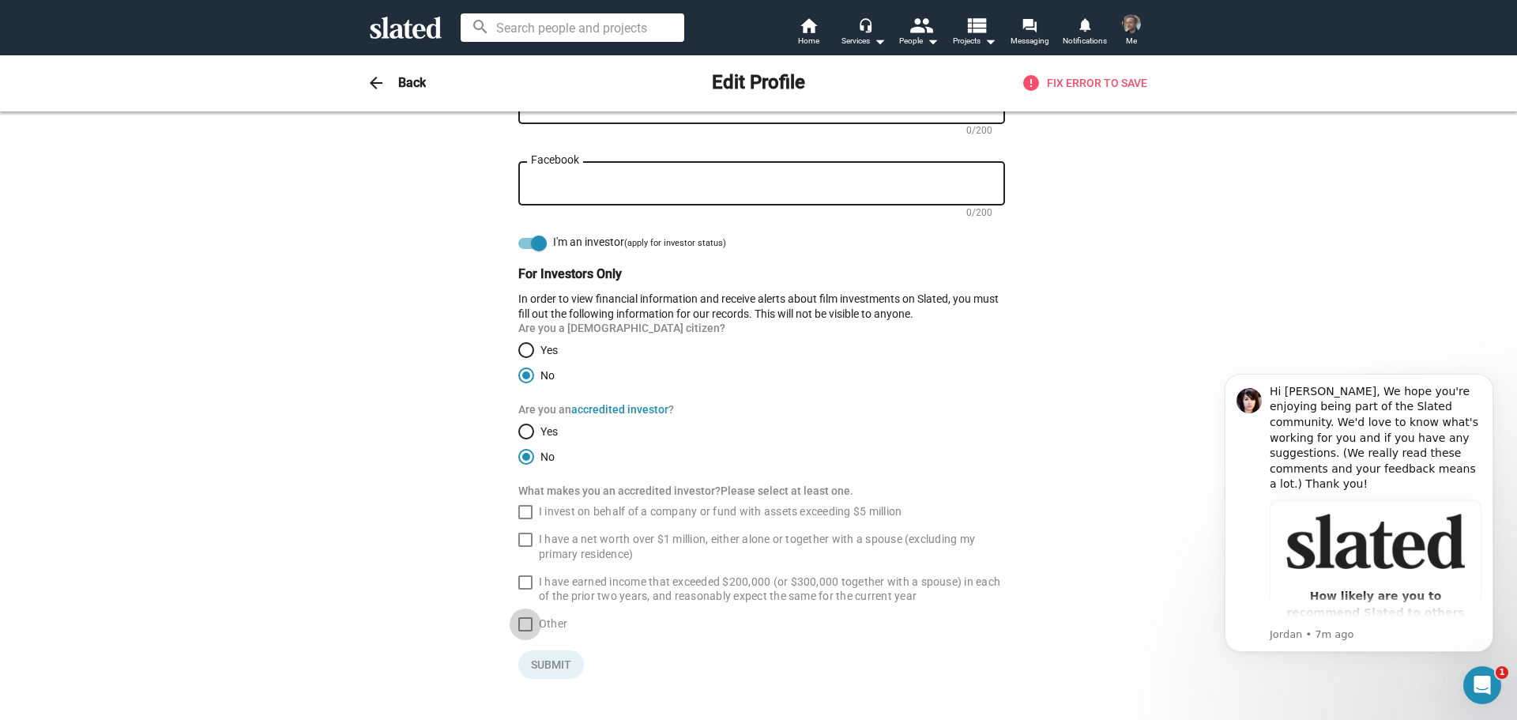
click at [521, 627] on span at bounding box center [525, 624] width 14 height 14
click at [525, 631] on input "Other" at bounding box center [525, 631] width 1 height 1
checkbox input "true"
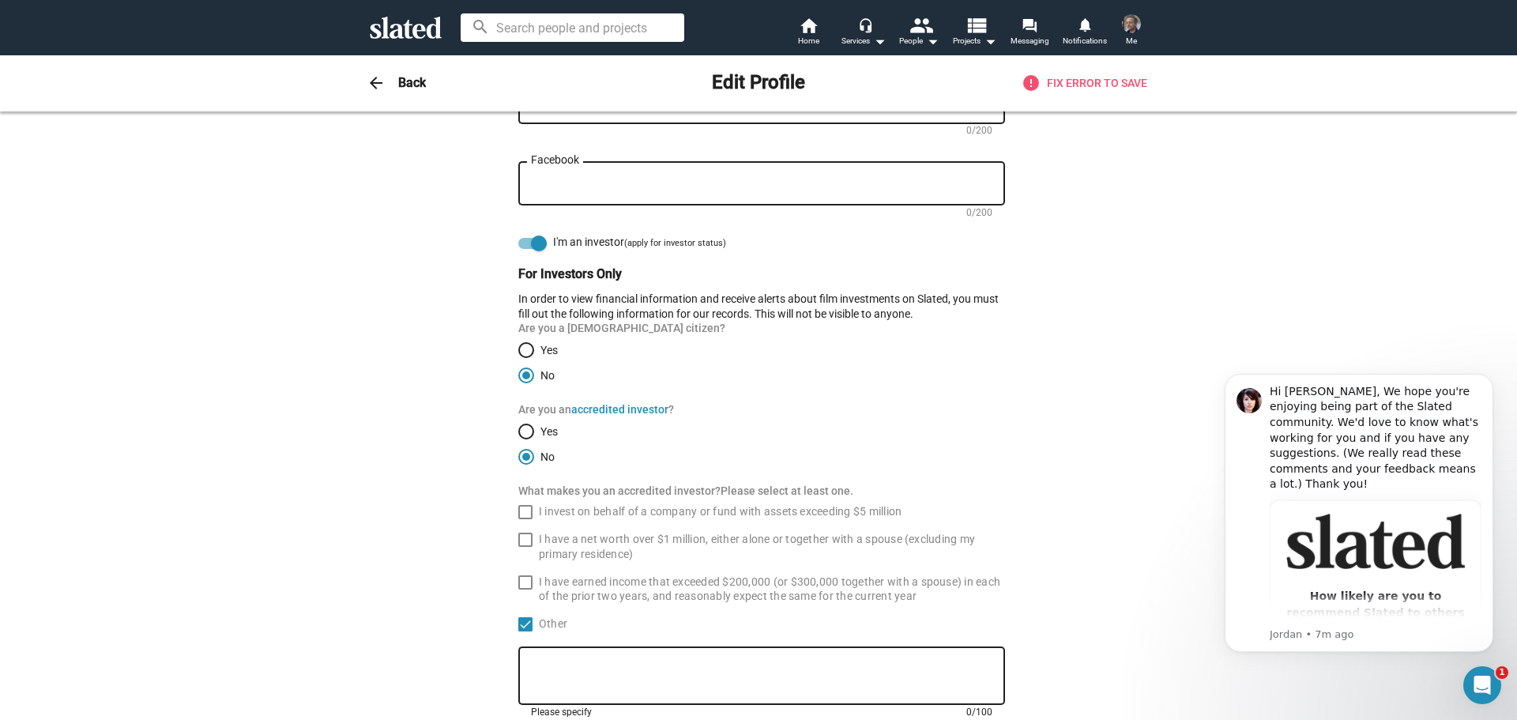
click at [557, 664] on textarea at bounding box center [766, 676] width 471 height 28
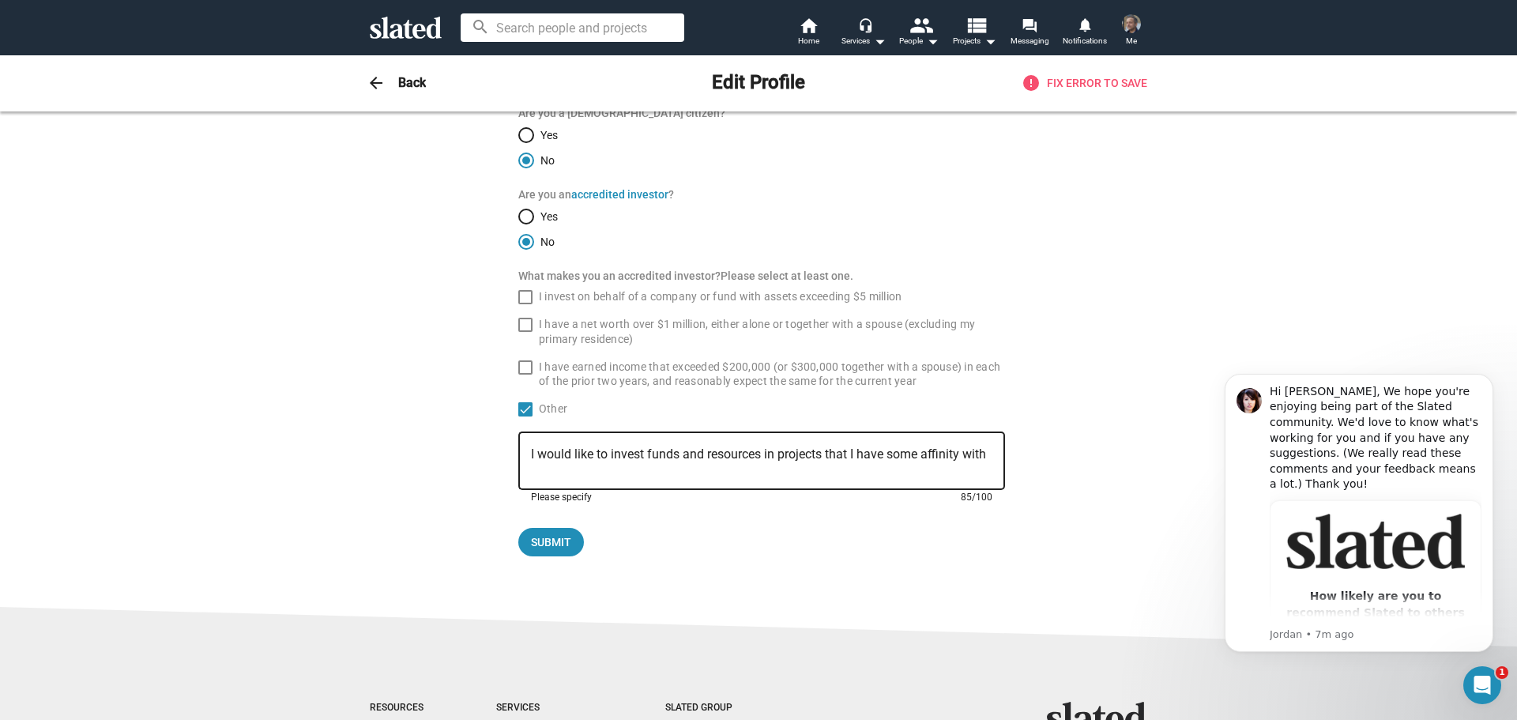
scroll to position [1285, 0]
type textarea "I would like to invest funds and resources in projects that I have some affinit…"
click at [548, 543] on span "Submit" at bounding box center [551, 540] width 66 height 28
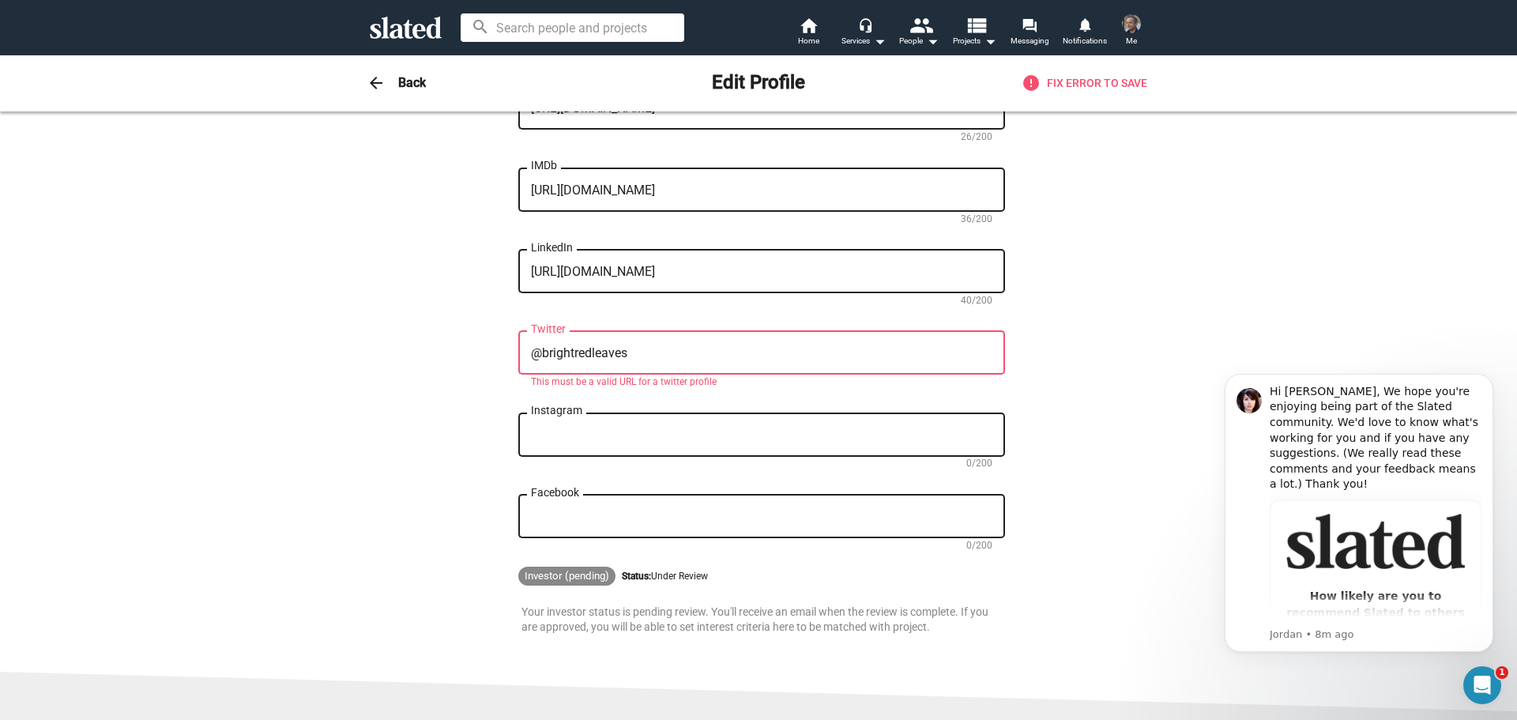
scroll to position [732, 0]
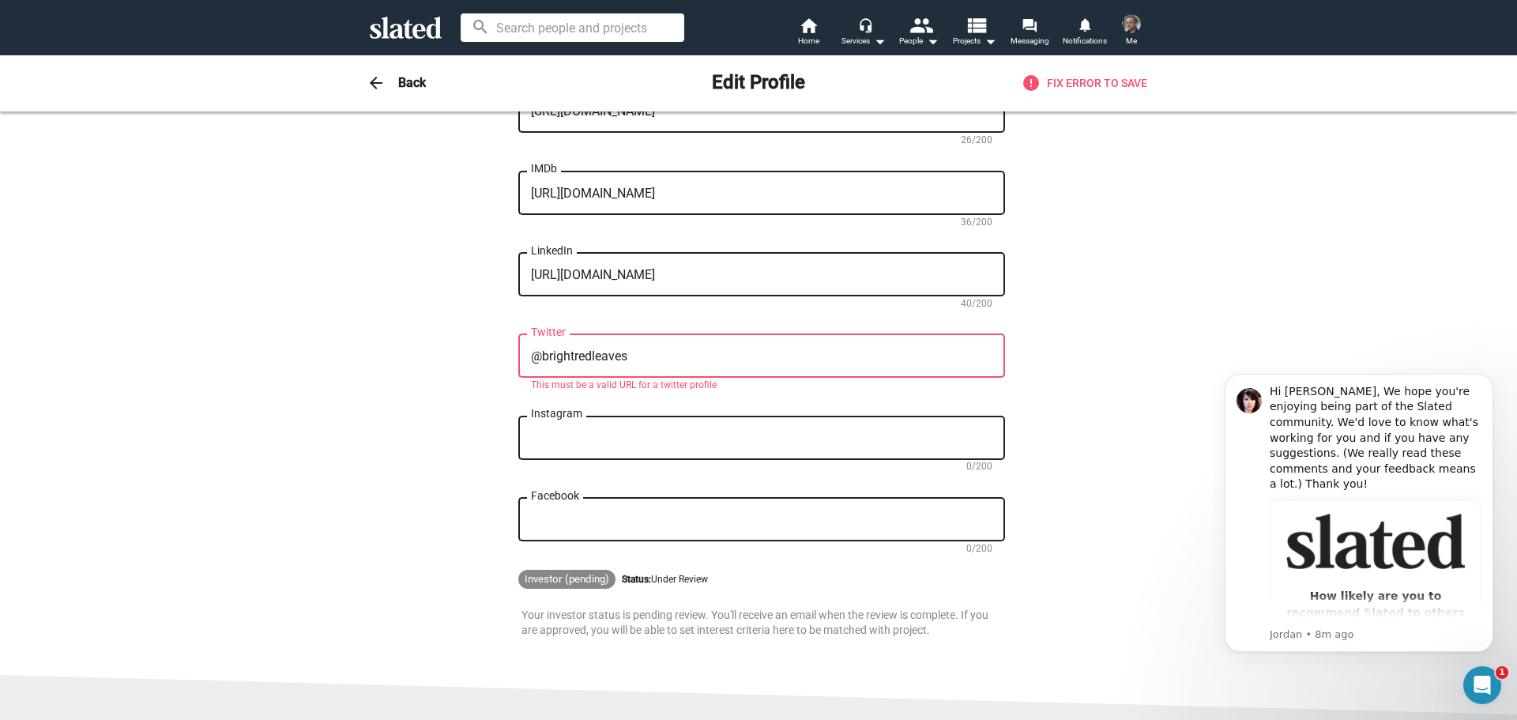
click at [523, 352] on div "@brightredleaves Twitter" at bounding box center [761, 354] width 487 height 47
click at [531, 358] on textarea "@brightredleaves" at bounding box center [761, 356] width 461 height 14
click at [537, 359] on textarea "@brightredleaves" at bounding box center [761, 356] width 461 height 14
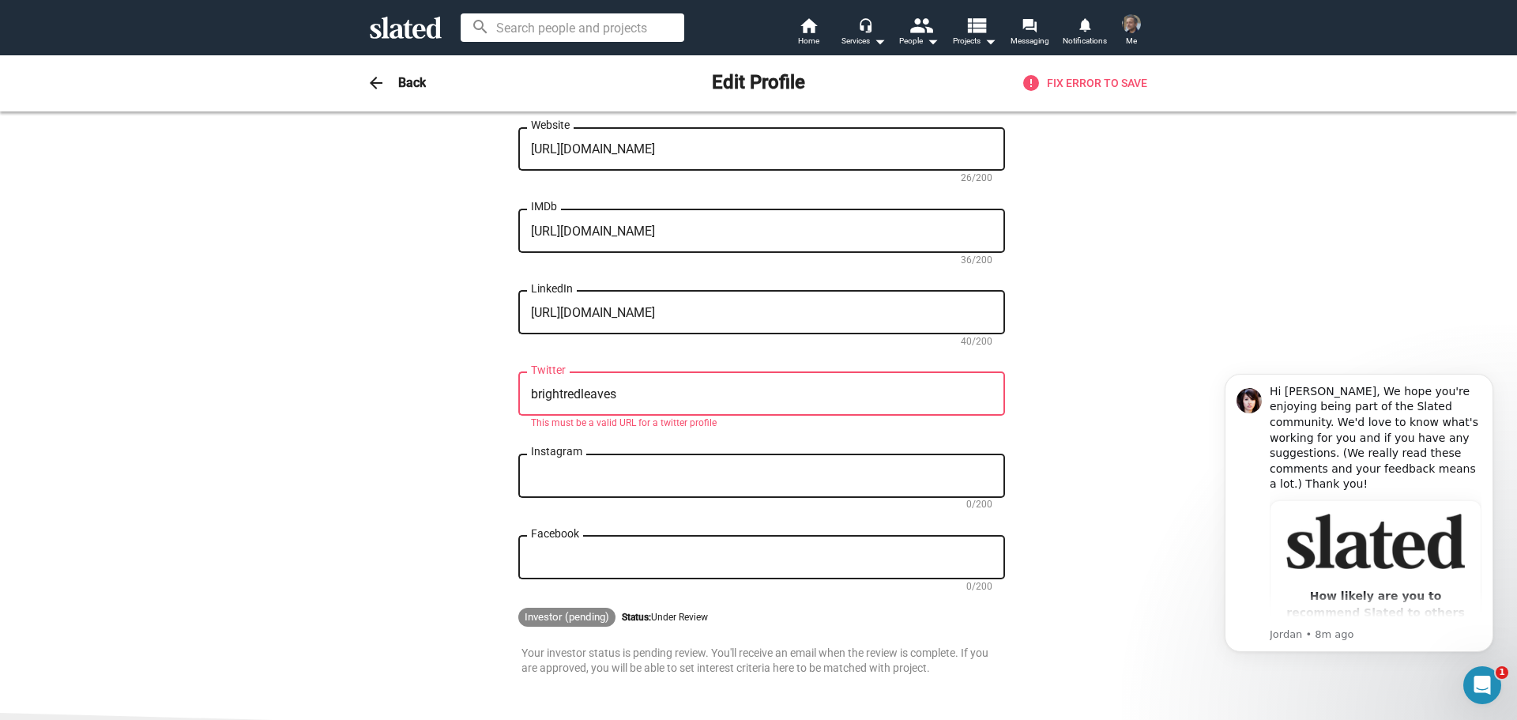
scroll to position [697, 0]
type textarea "brightredleaves"
click at [577, 612] on button "Investor (pending)" at bounding box center [566, 614] width 97 height 19
